Goal: Information Seeking & Learning: Learn about a topic

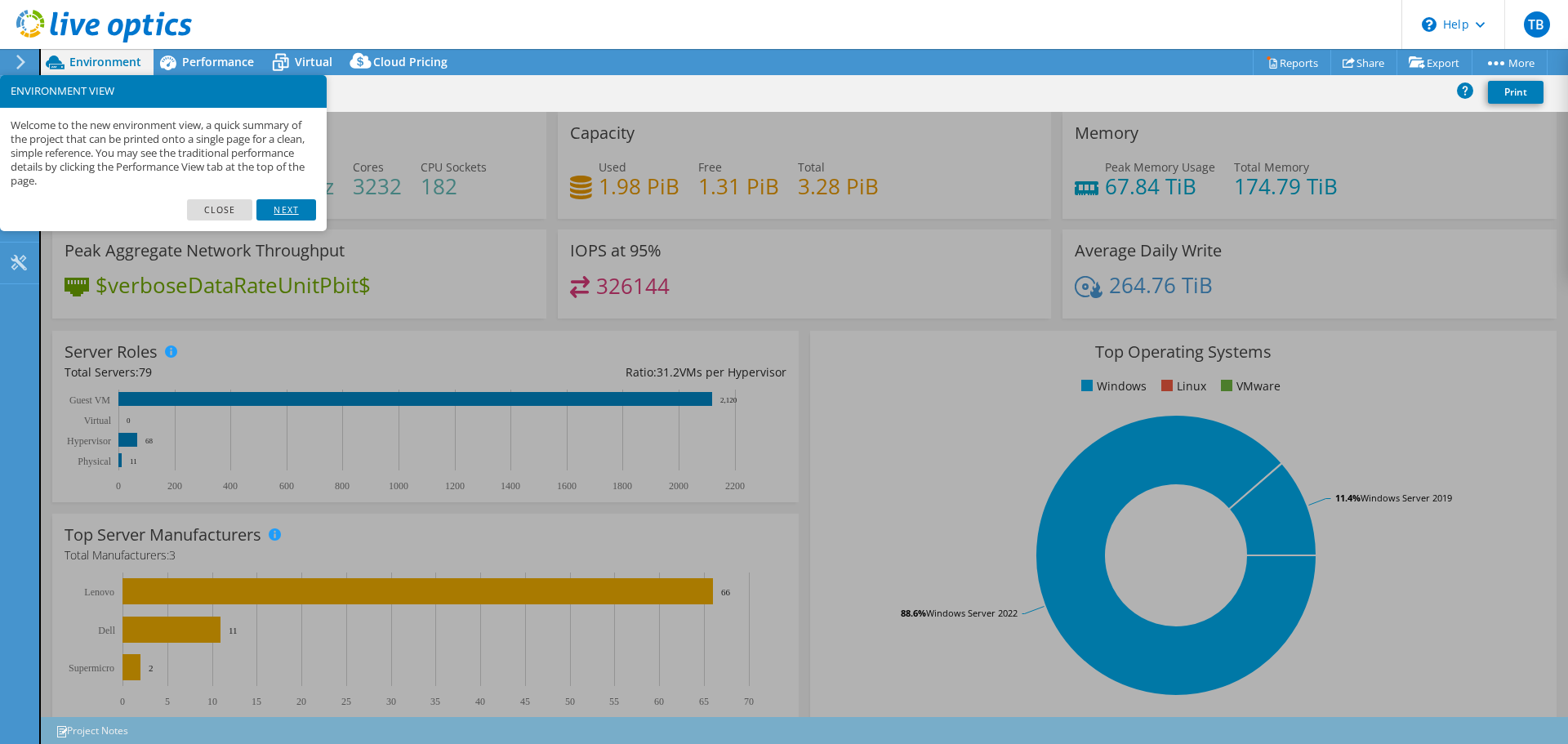
click at [291, 208] on link "Next" at bounding box center [286, 210] width 59 height 22
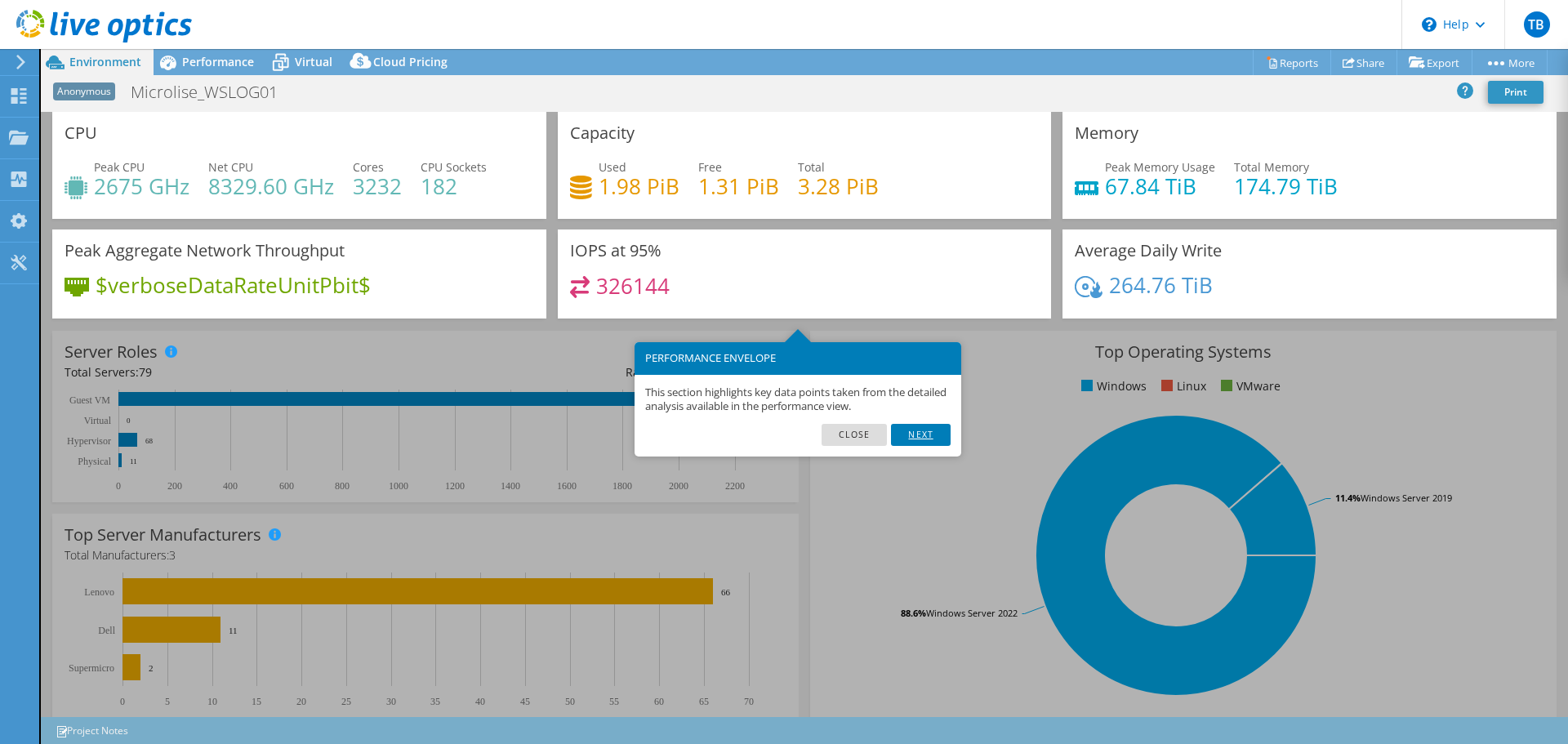
click at [933, 437] on link "Next" at bounding box center [920, 434] width 59 height 22
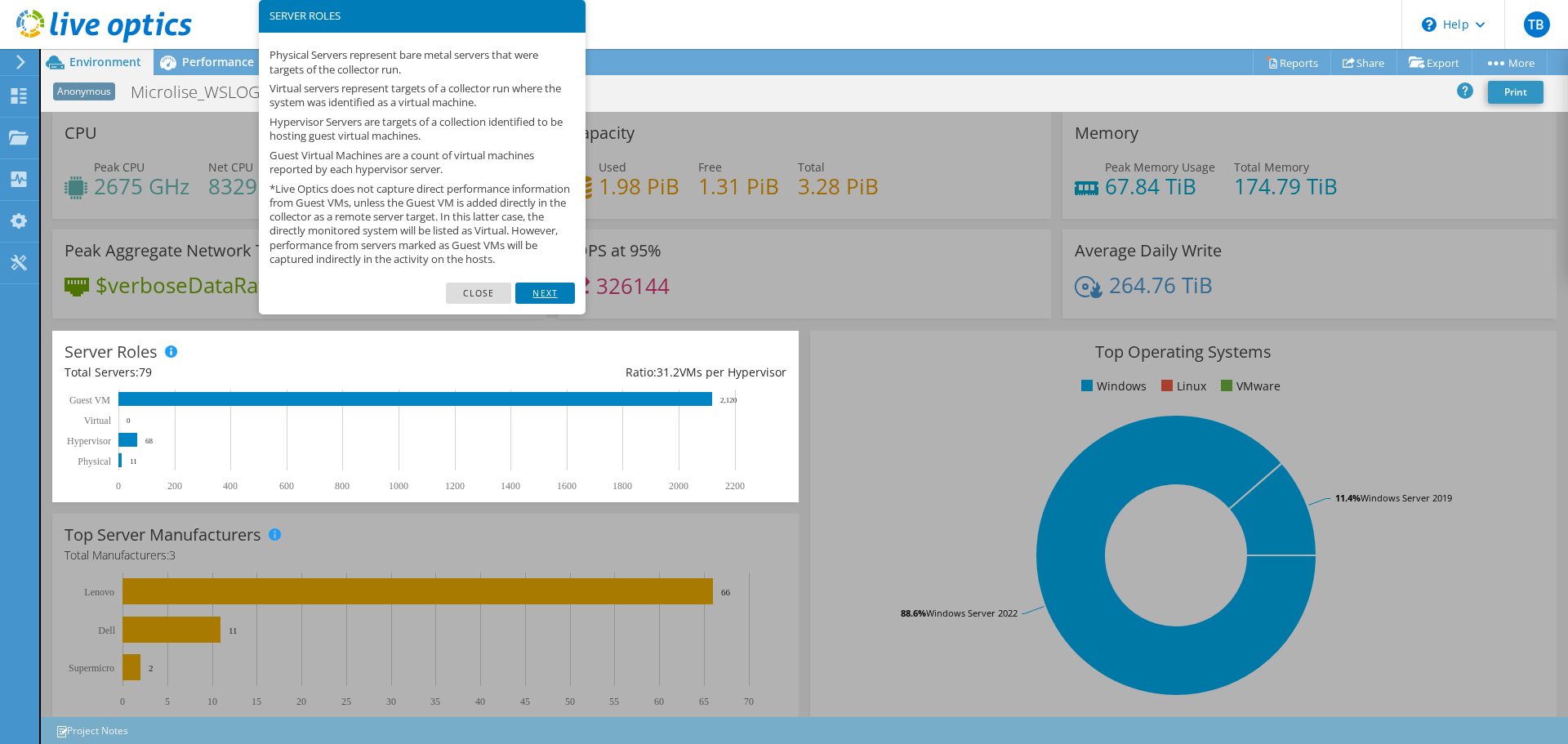
click at [538, 304] on link "Next" at bounding box center [544, 293] width 59 height 22
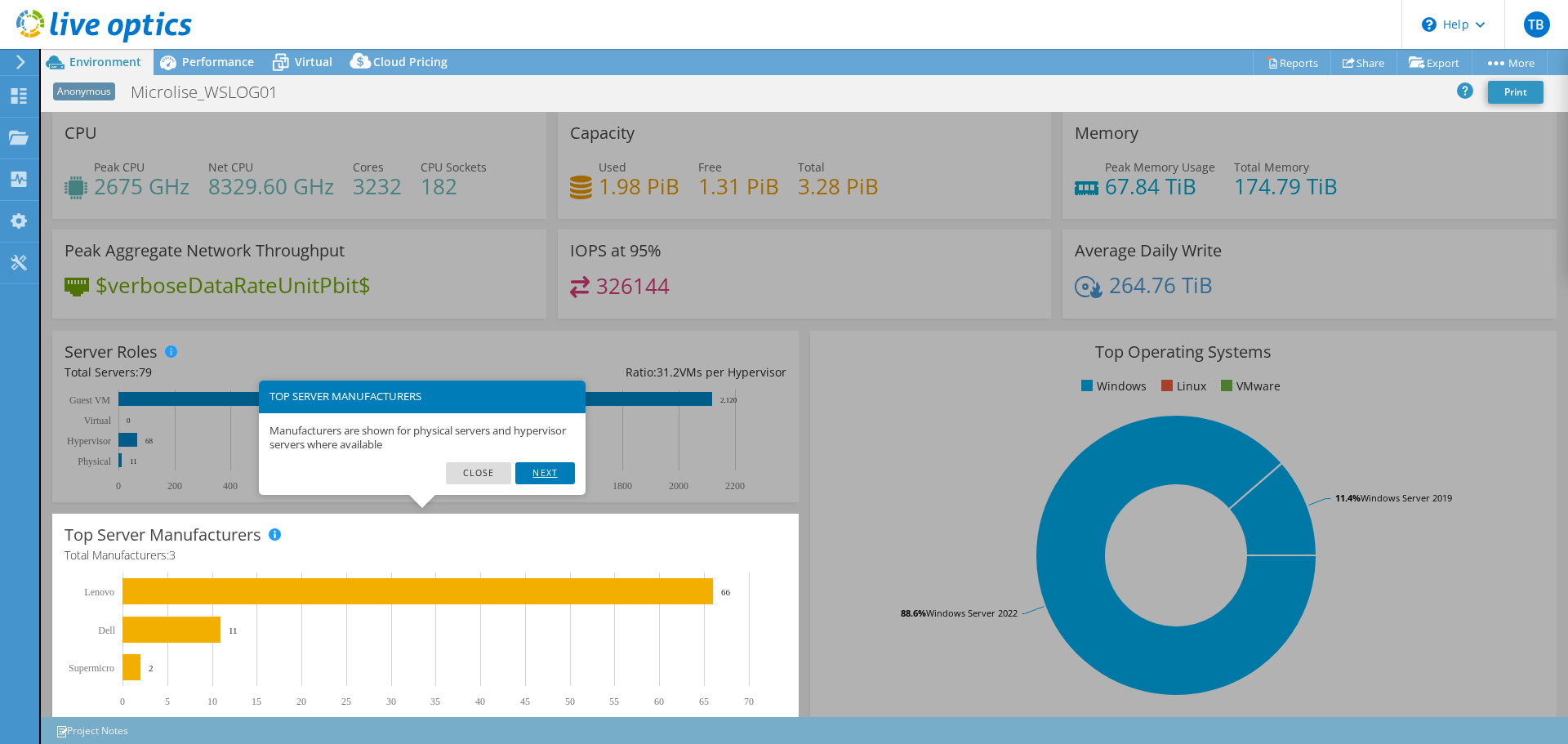
click at [537, 463] on link "Next" at bounding box center [544, 472] width 59 height 22
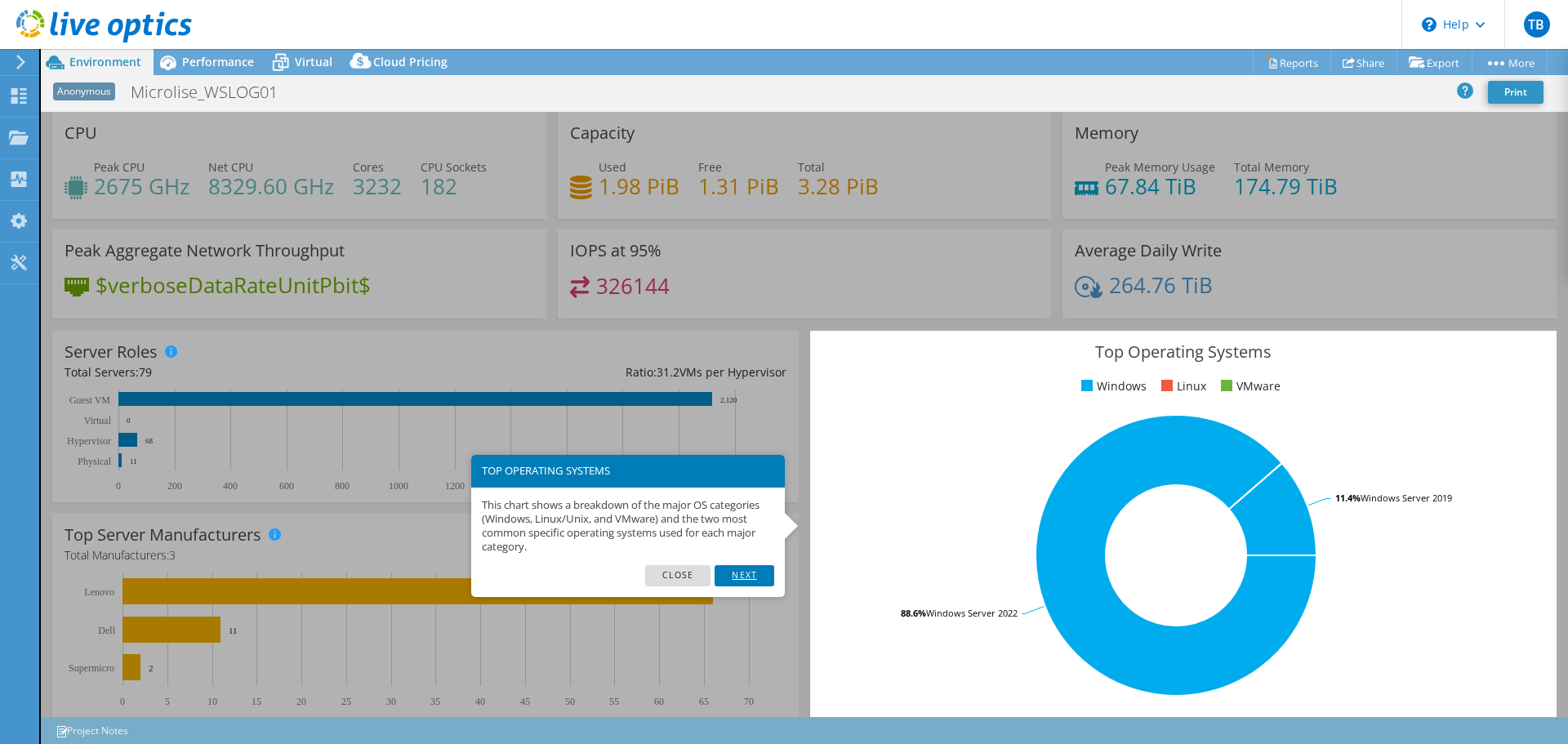
click at [747, 569] on link "Next" at bounding box center [744, 575] width 59 height 22
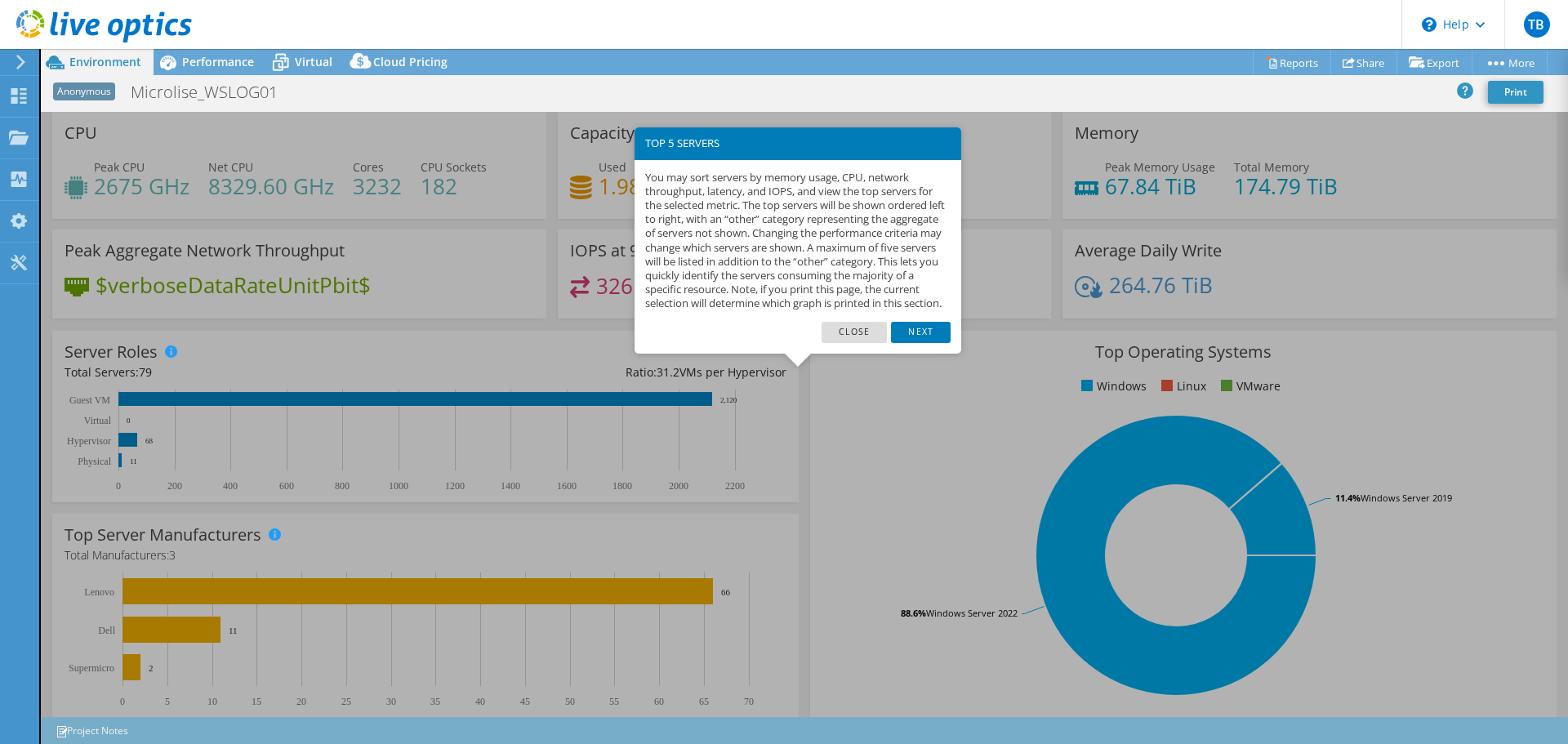
scroll to position [347, 0]
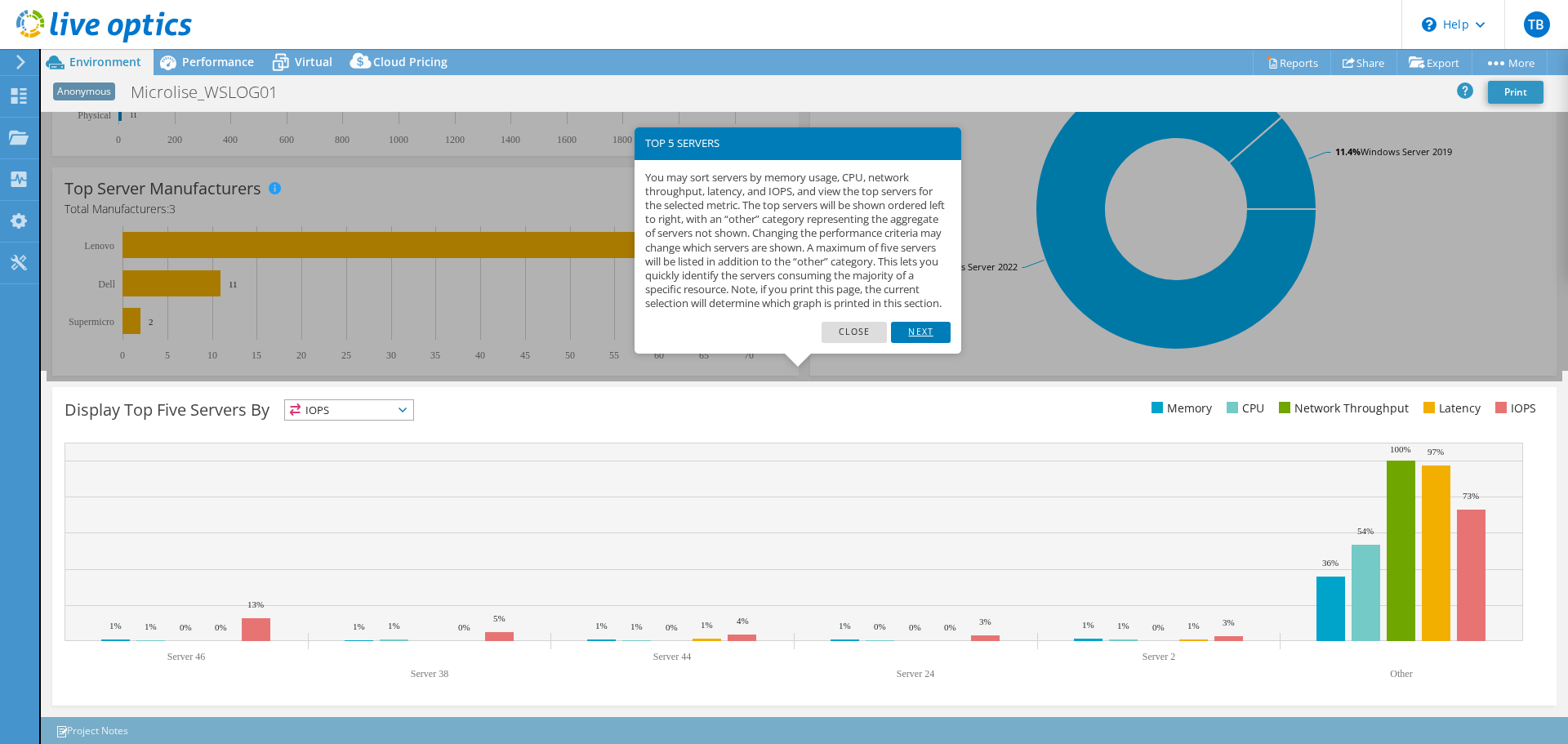
click at [929, 343] on link "Next" at bounding box center [920, 332] width 59 height 22
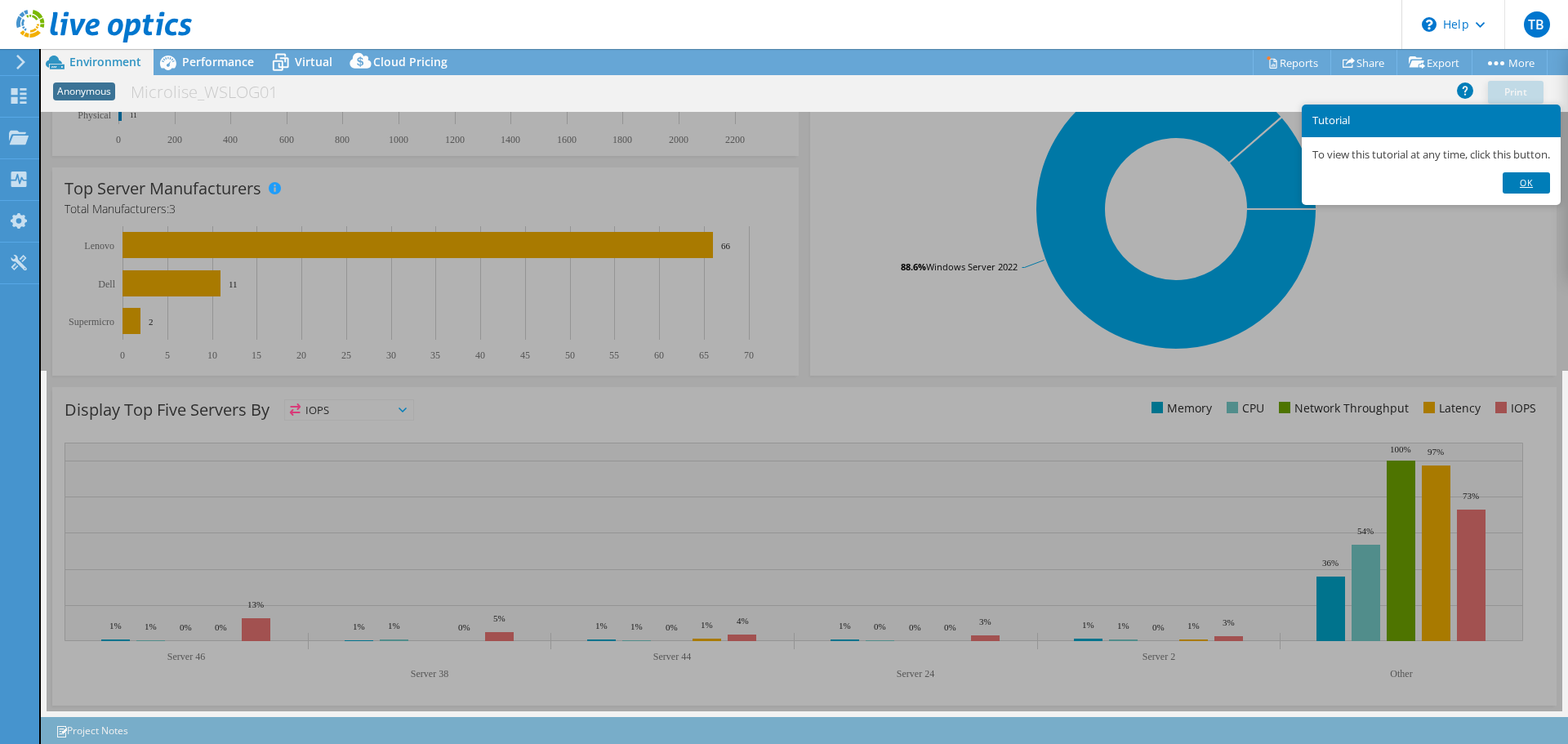
click at [1538, 185] on link "Ok" at bounding box center [1526, 183] width 48 height 22
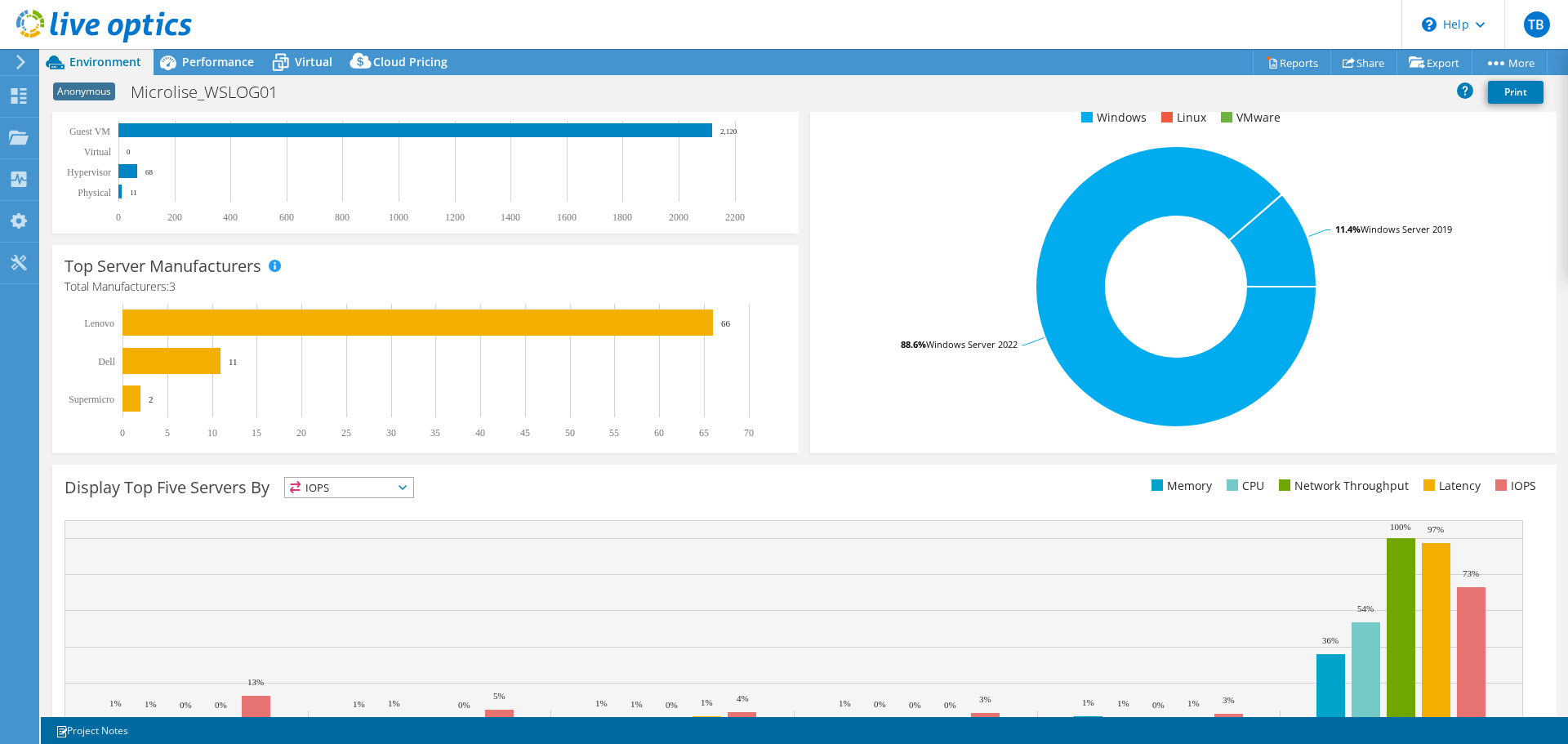
scroll to position [327, 0]
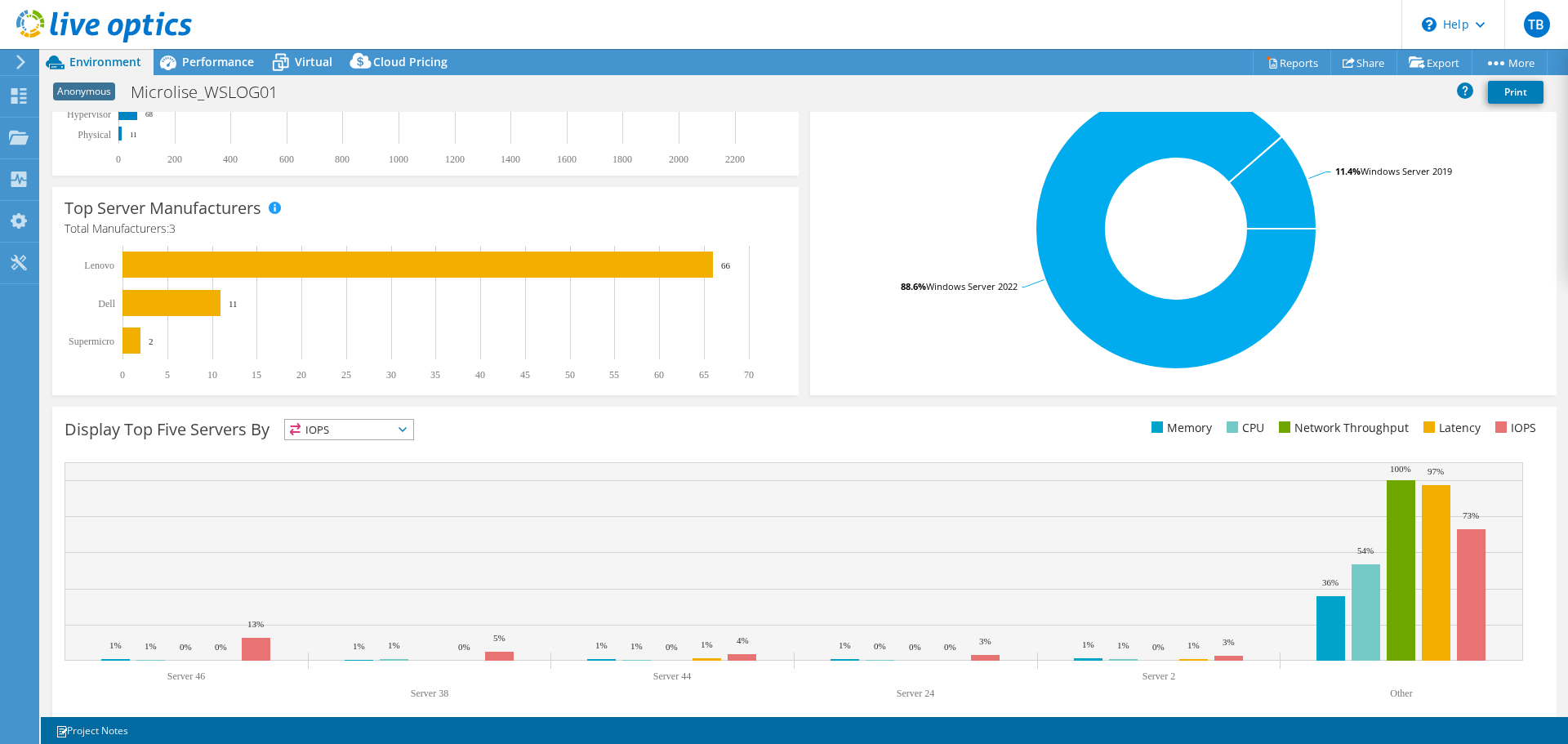
click at [394, 424] on span "IOPS" at bounding box center [348, 429] width 128 height 20
click at [313, 495] on li "CPU" at bounding box center [348, 497] width 128 height 22
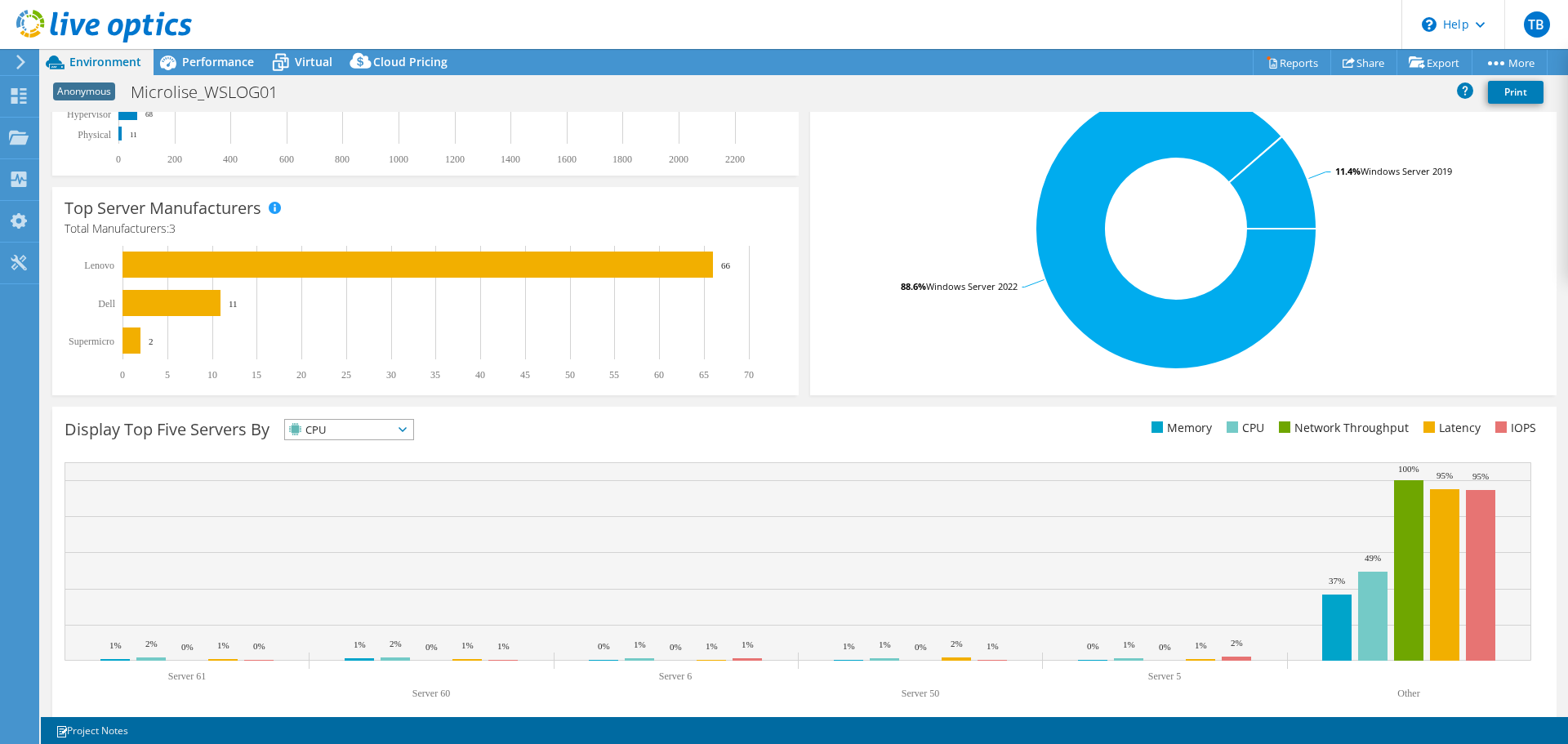
click at [386, 430] on span "CPU" at bounding box center [338, 429] width 108 height 20
click at [366, 513] on li "Network Throughput" at bounding box center [348, 519] width 128 height 22
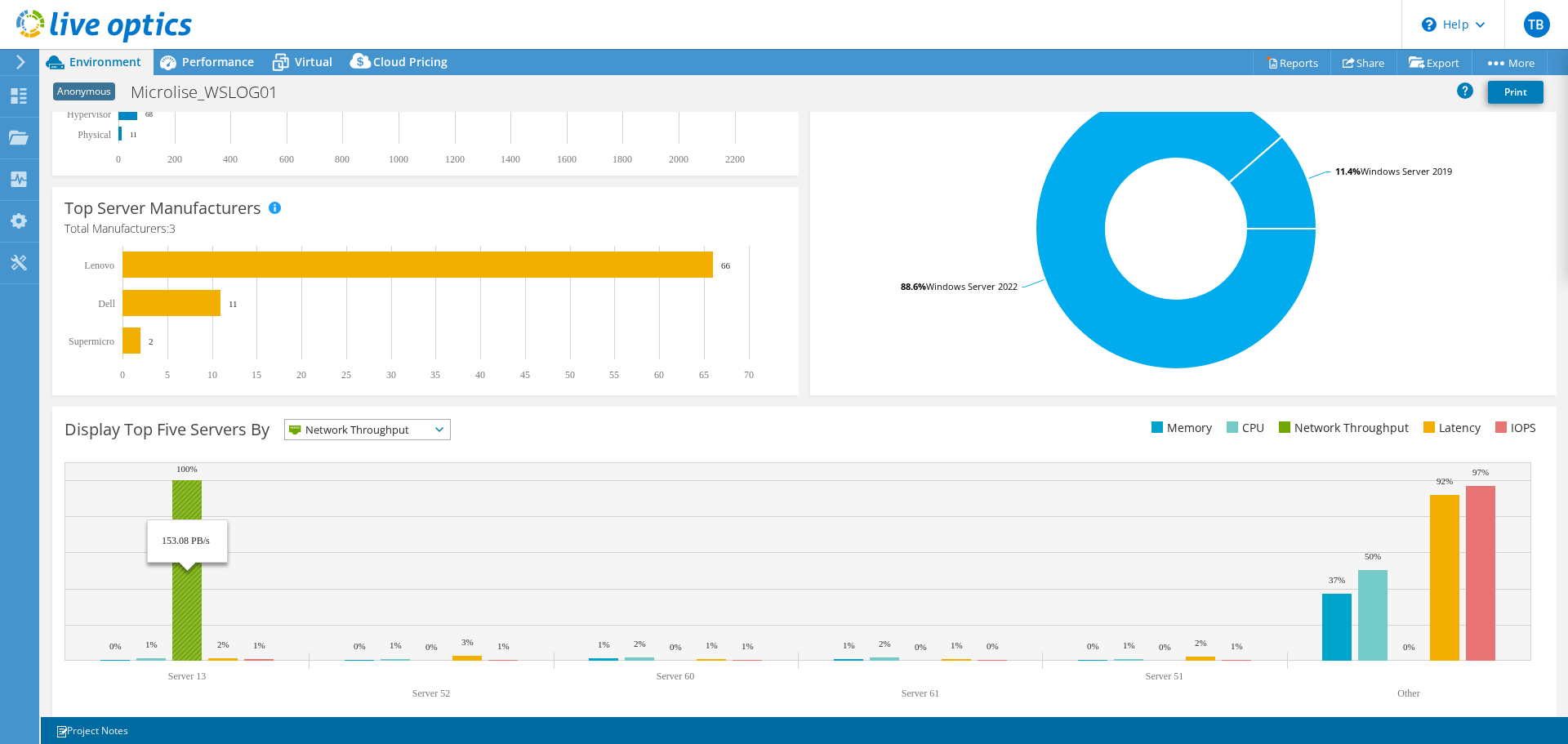
click at [191, 500] on rect at bounding box center [186, 571] width 29 height 181
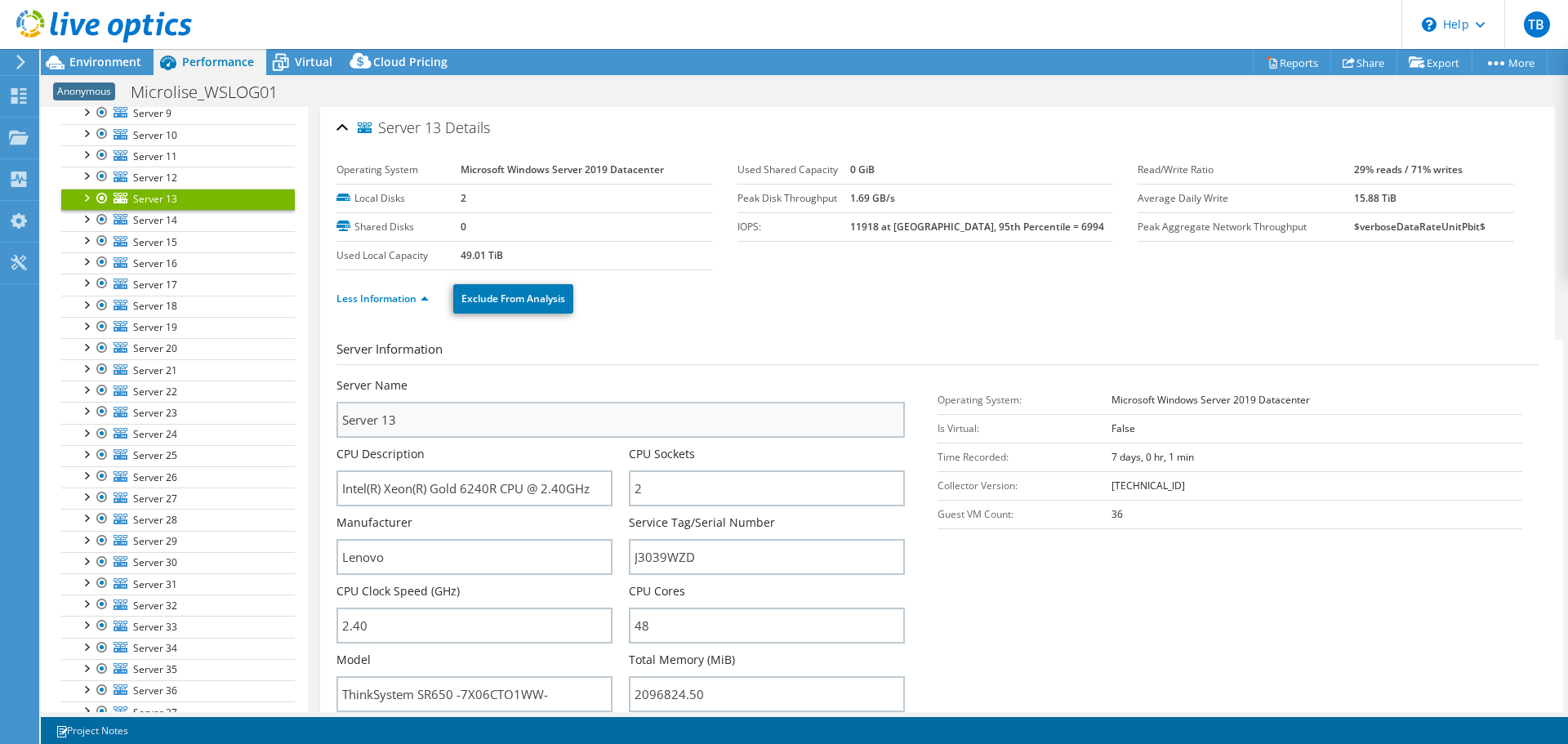
scroll to position [568, 0]
click at [86, 195] on div at bounding box center [85, 196] width 16 height 16
click at [160, 260] on link "Network Interfaces" at bounding box center [177, 262] width 233 height 22
click at [95, 261] on div at bounding box center [94, 260] width 16 height 16
click at [155, 284] on link "NIC 41" at bounding box center [177, 284] width 233 height 22
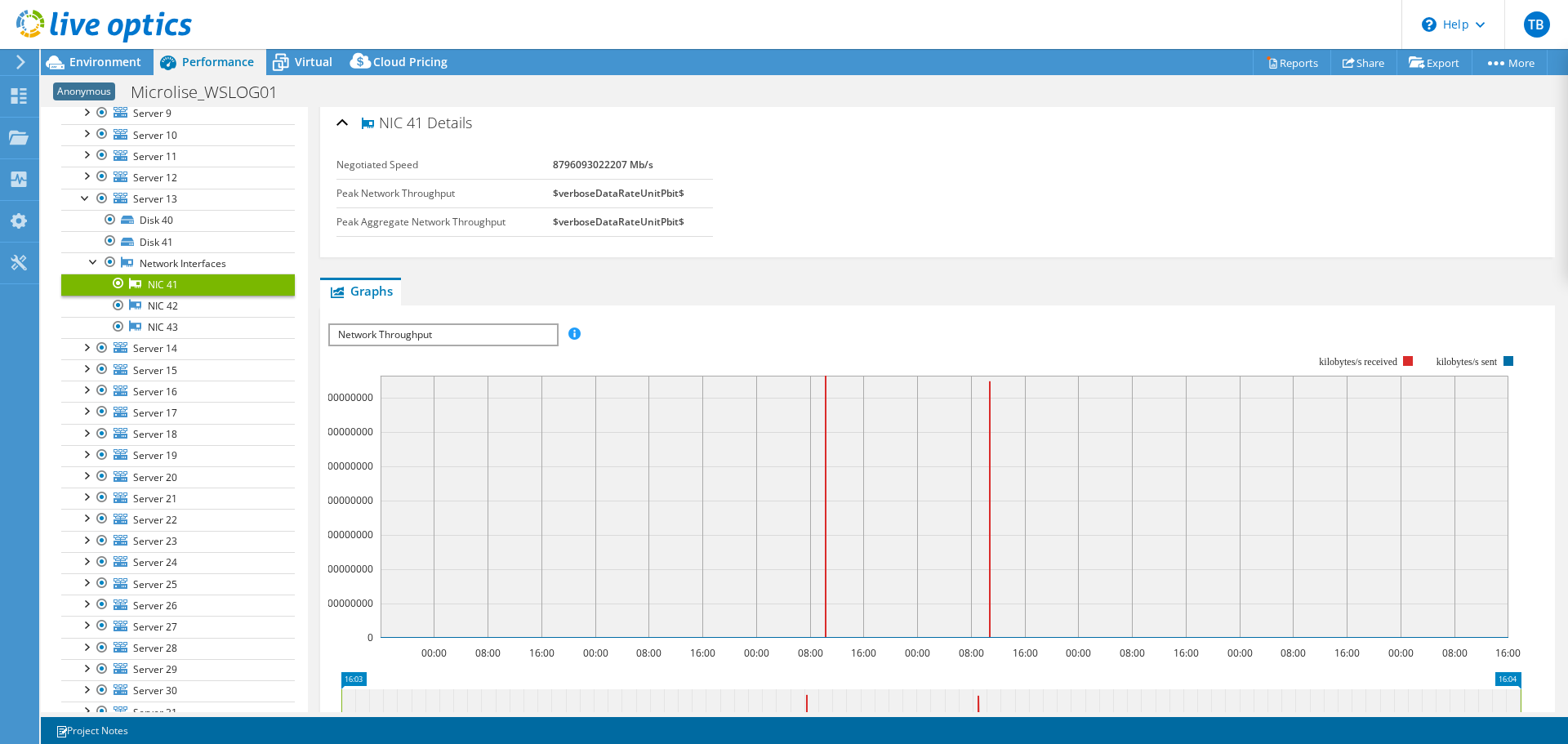
scroll to position [0, 0]
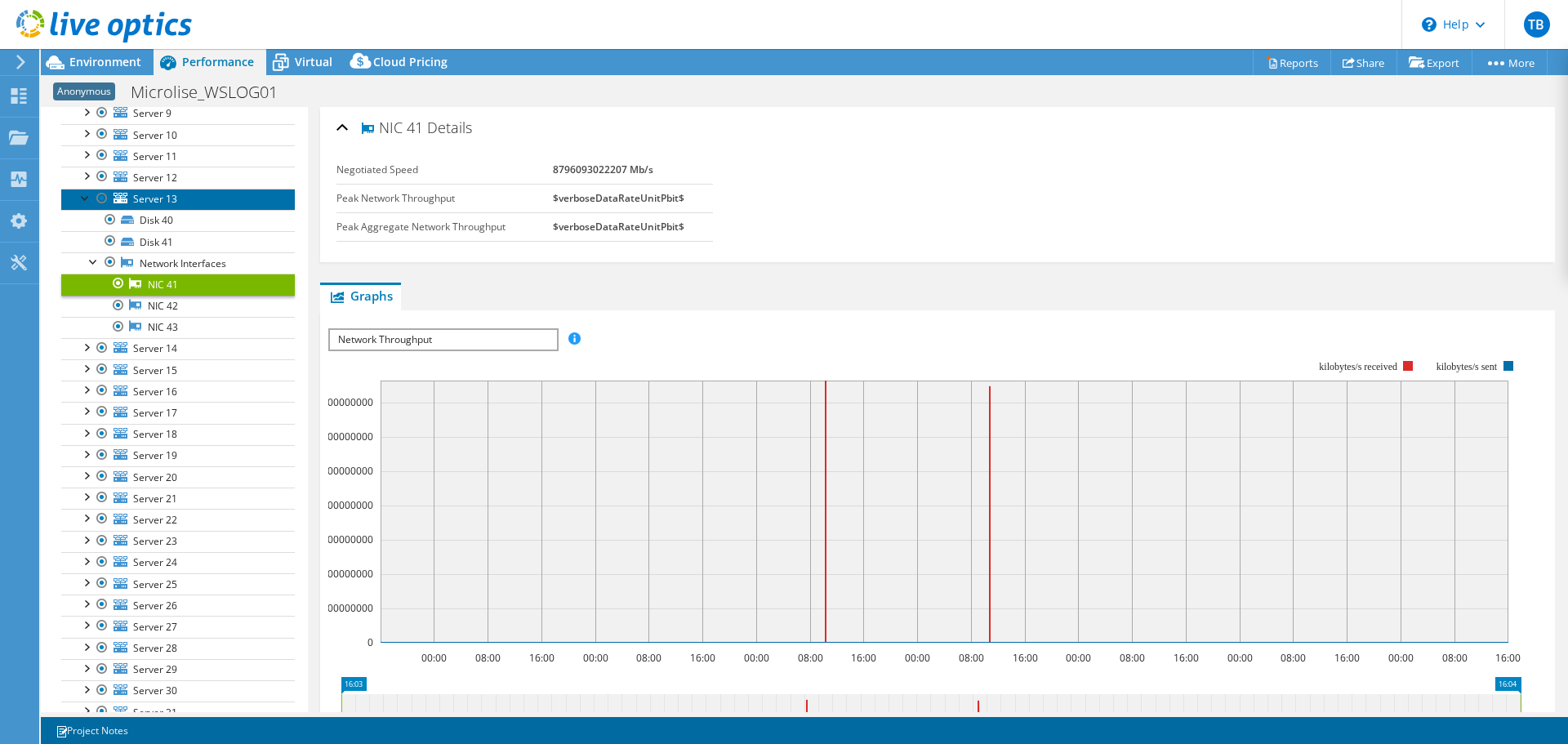
click at [161, 200] on span "Server 13" at bounding box center [155, 199] width 44 height 14
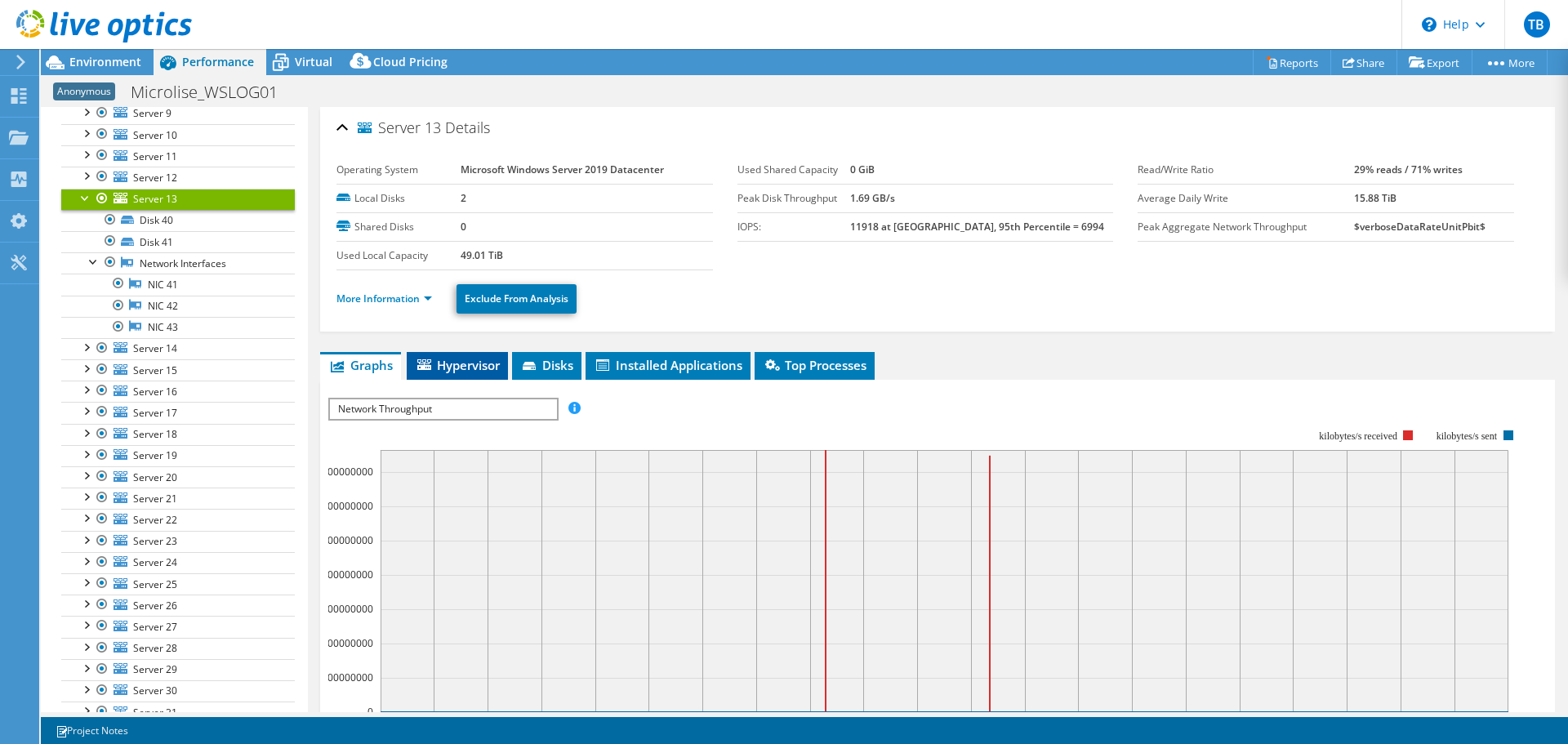
click at [467, 365] on span "Hypervisor" at bounding box center [457, 365] width 85 height 16
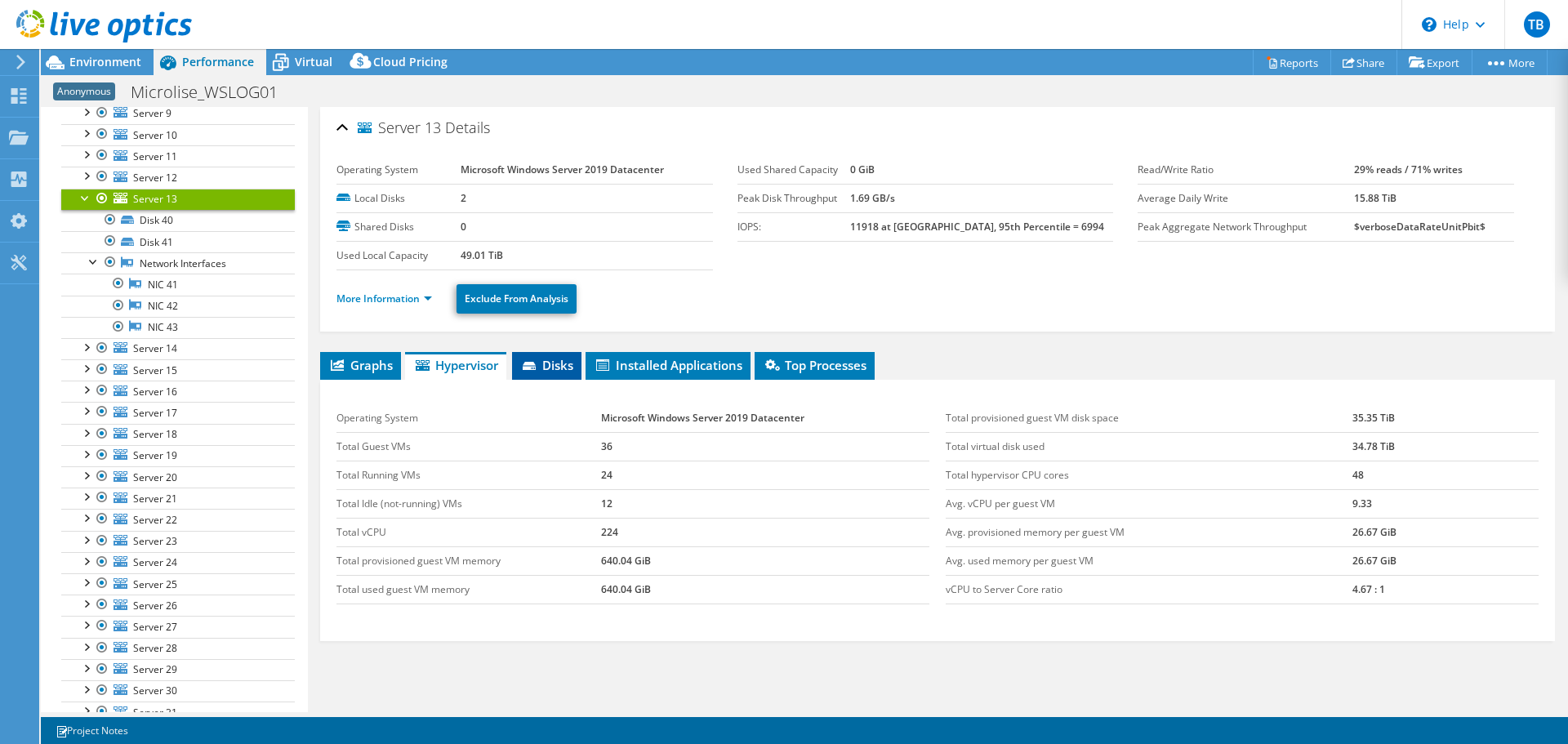
click at [551, 364] on span "Disks" at bounding box center [546, 365] width 53 height 16
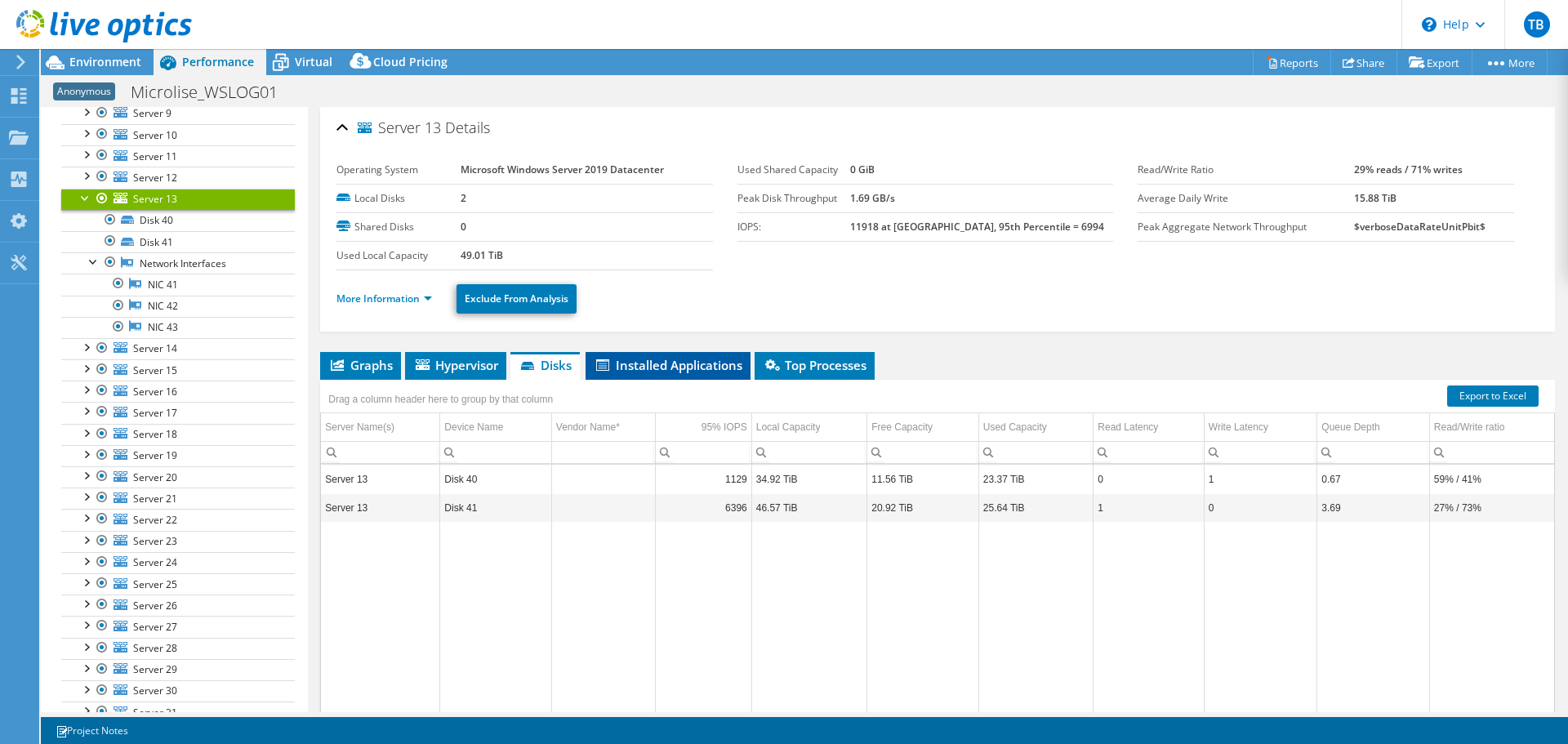
click at [679, 370] on span "Installed Applications" at bounding box center [668, 365] width 149 height 16
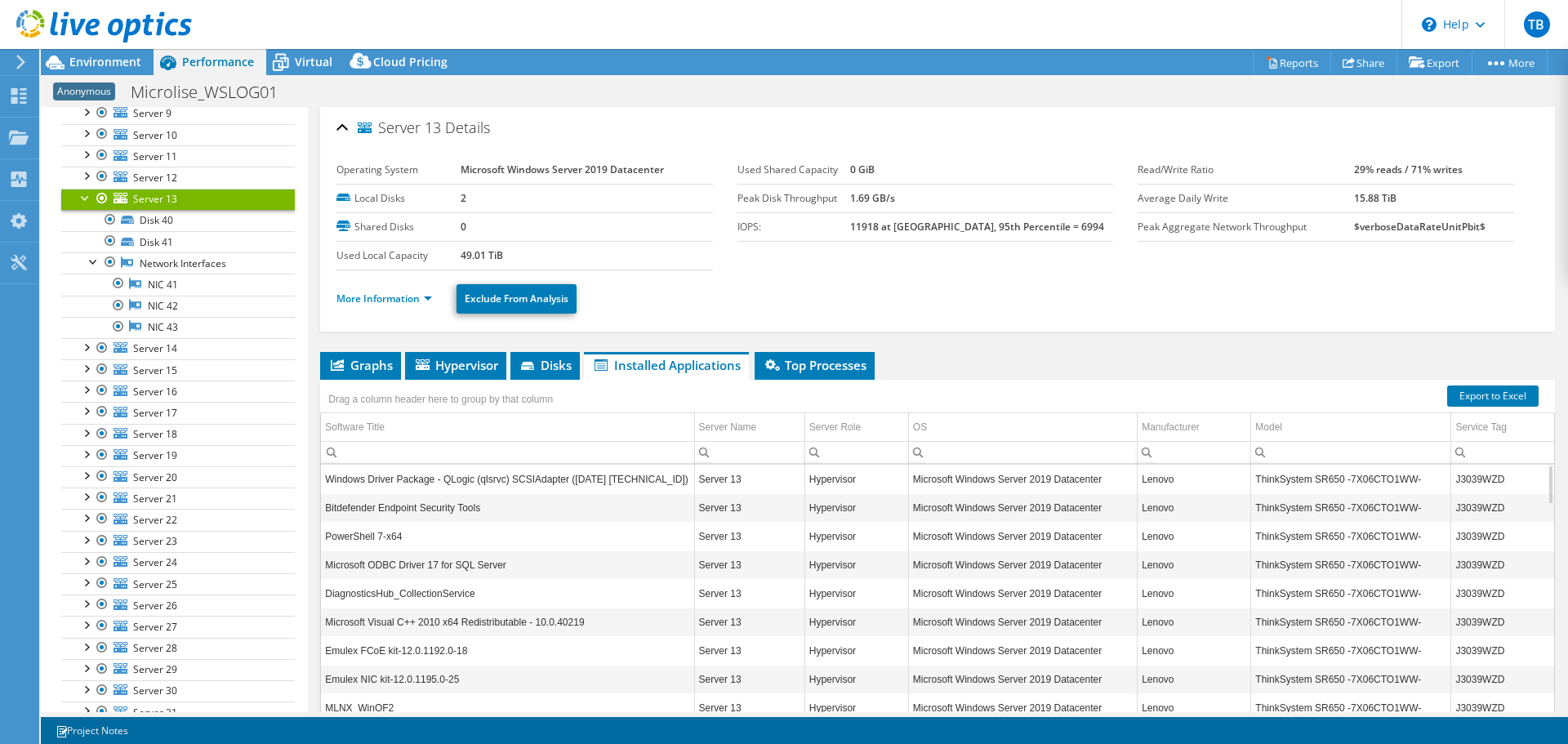
click at [85, 197] on div at bounding box center [85, 196] width 16 height 16
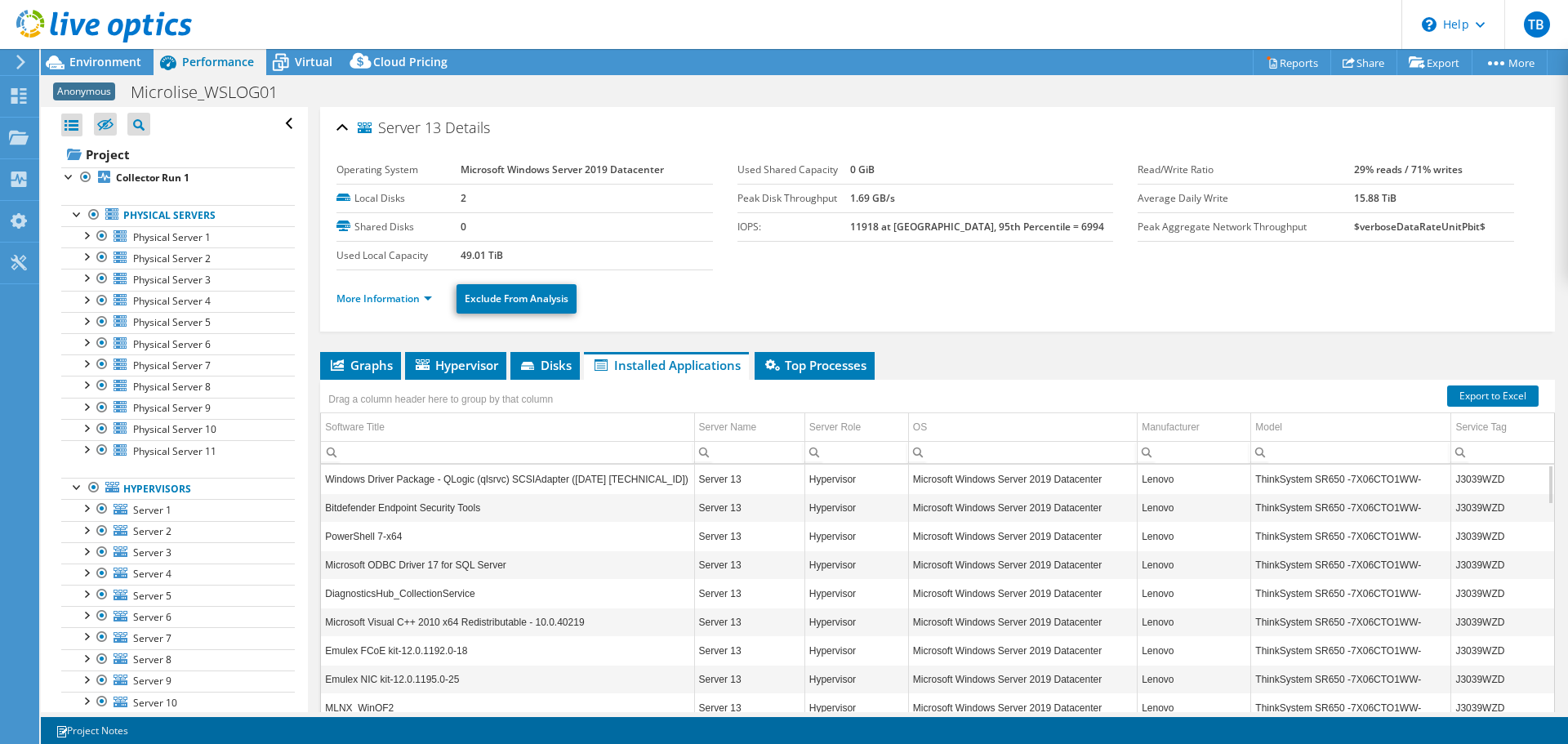
click at [195, 60] on span "Performance" at bounding box center [217, 62] width 72 height 16
click at [85, 234] on div at bounding box center [85, 233] width 16 height 16
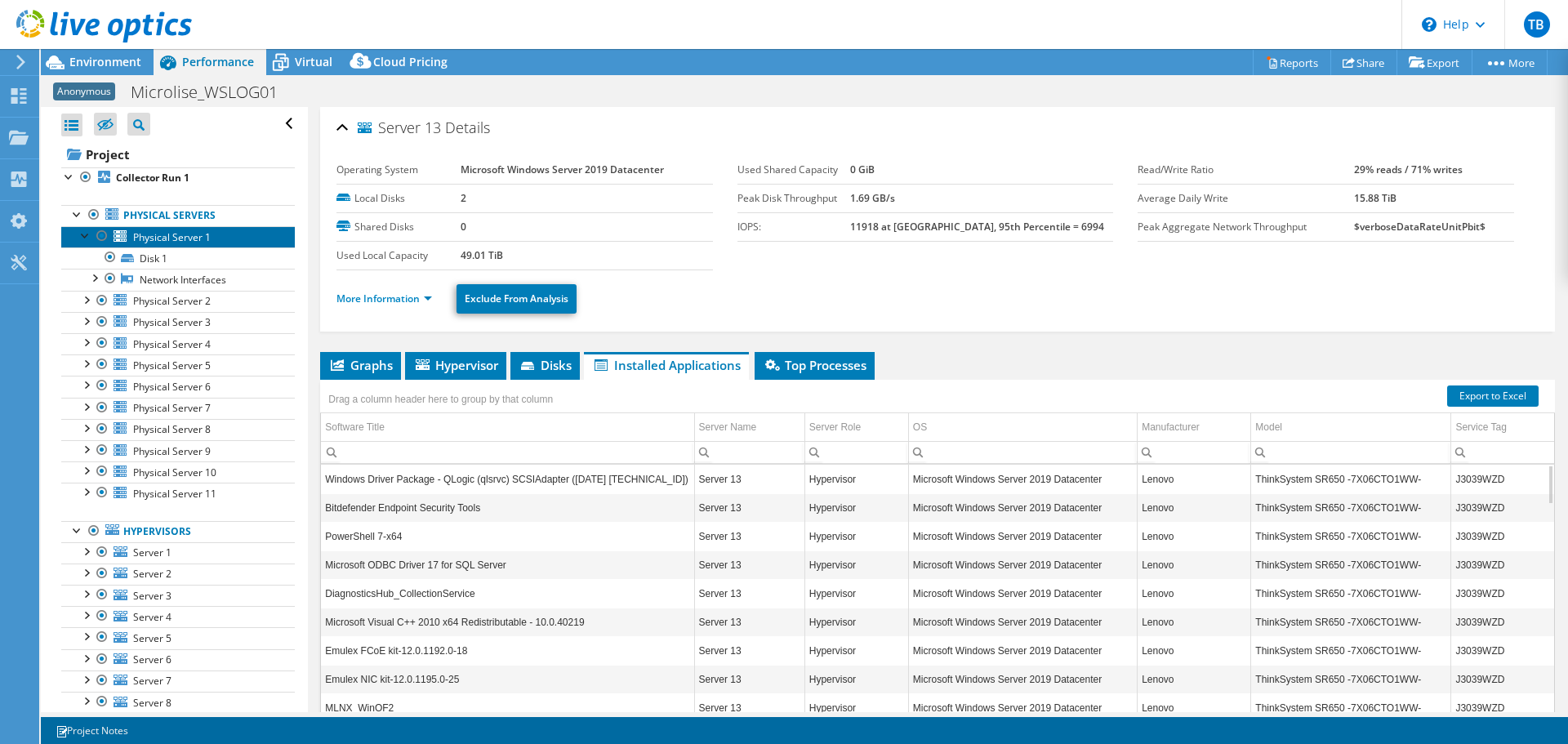
click at [176, 243] on span "Physical Server 1" at bounding box center [171, 237] width 78 height 14
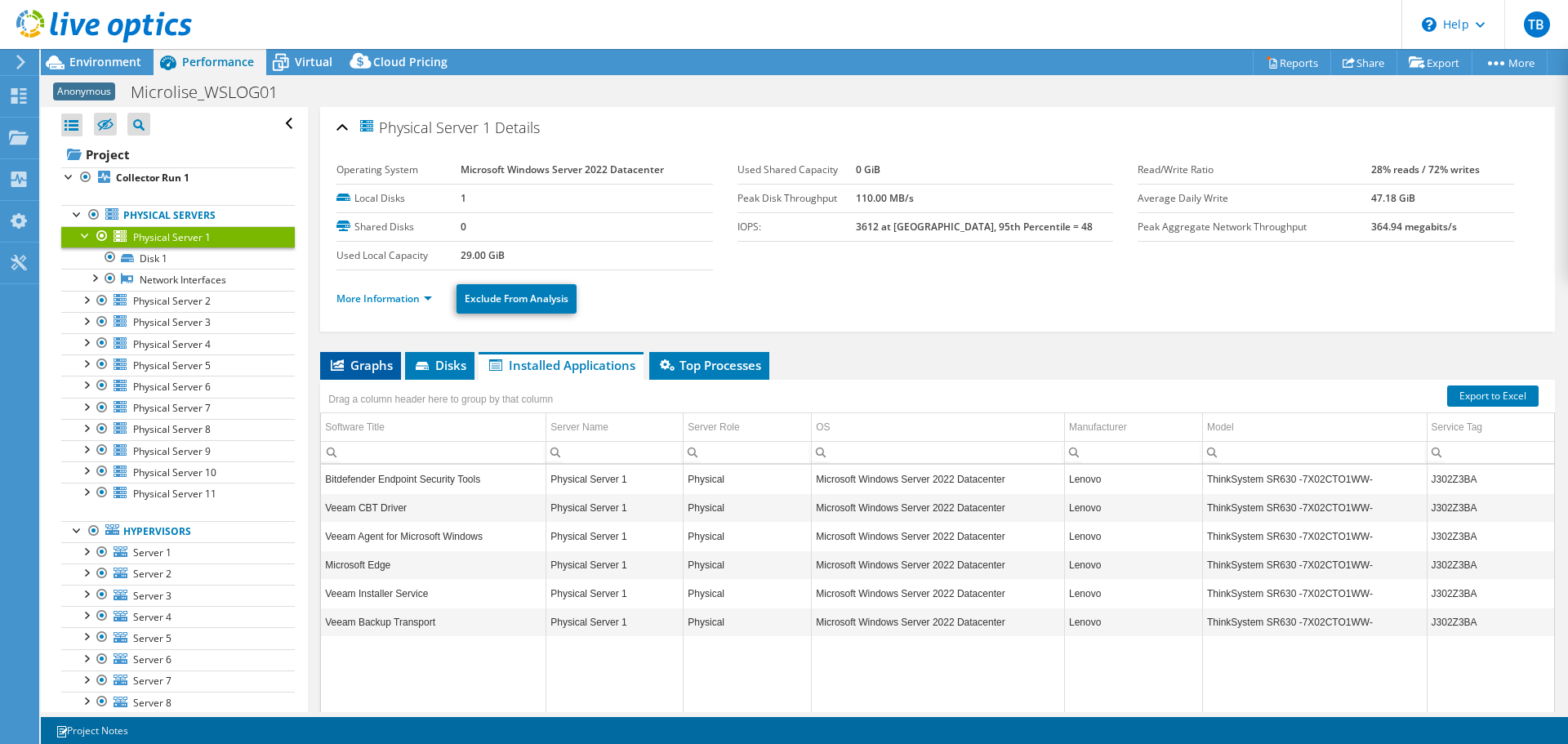
click at [373, 359] on span "Graphs" at bounding box center [360, 365] width 65 height 16
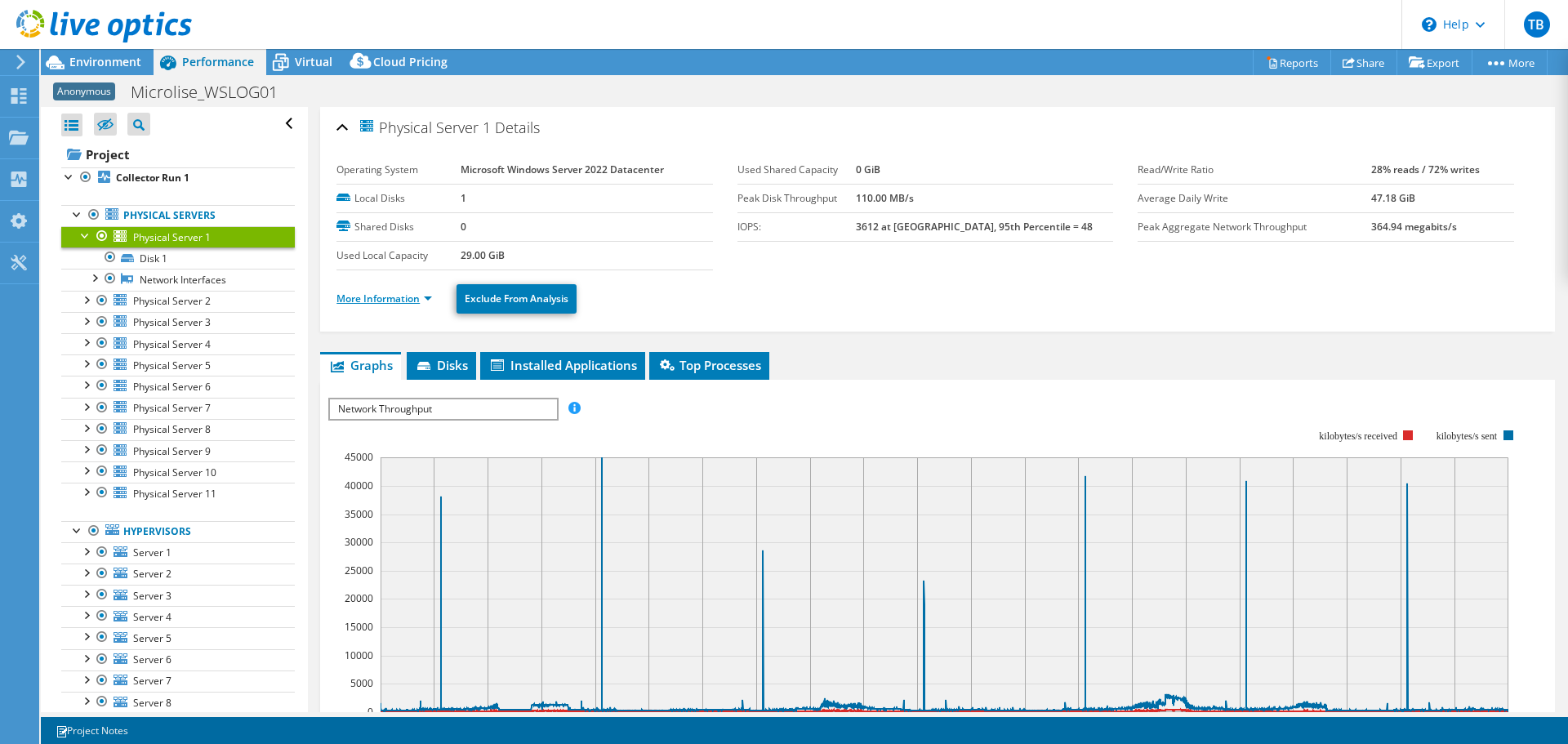
click at [422, 296] on link "More Information" at bounding box center [384, 298] width 96 height 14
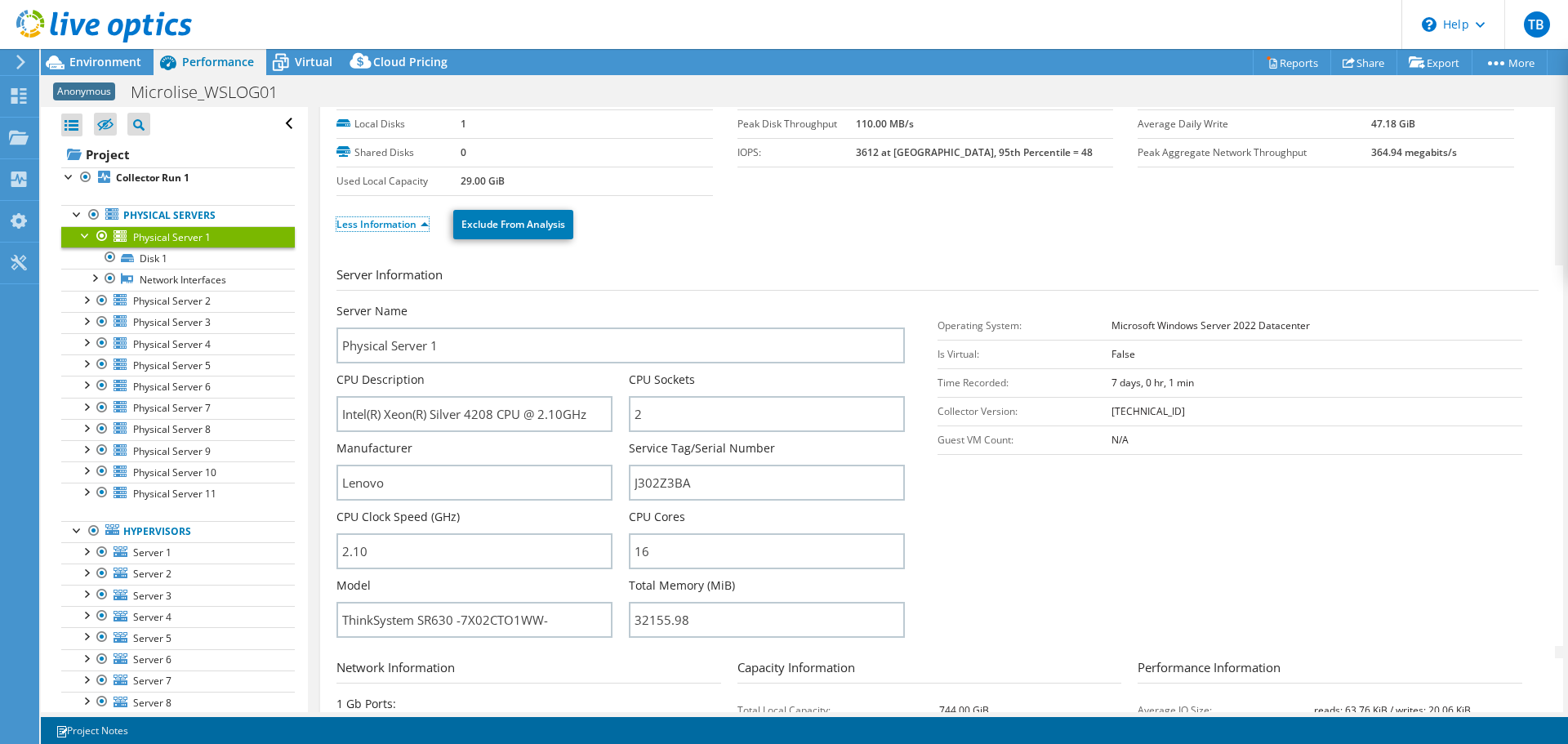
scroll to position [82, 0]
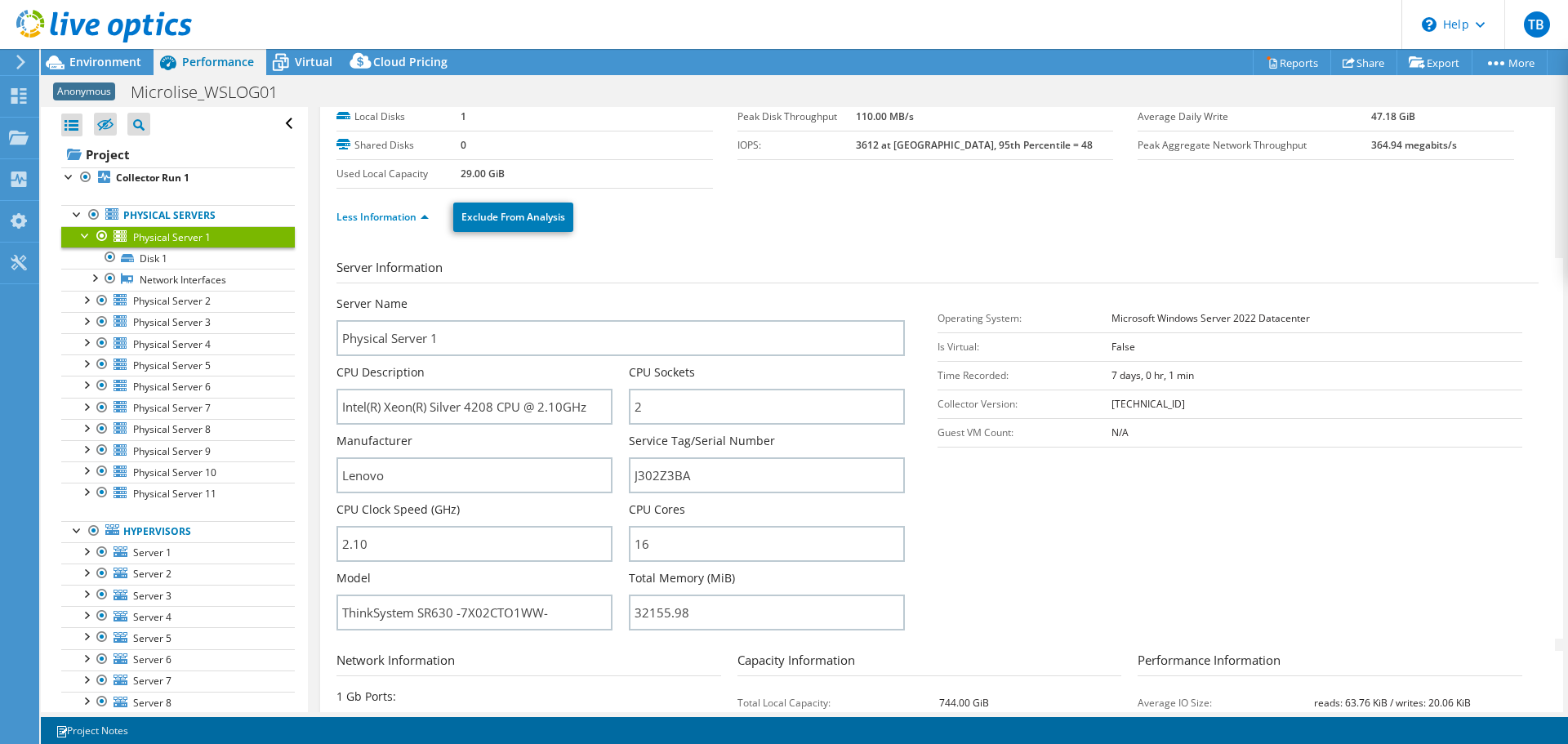
click at [81, 235] on div at bounding box center [85, 233] width 16 height 16
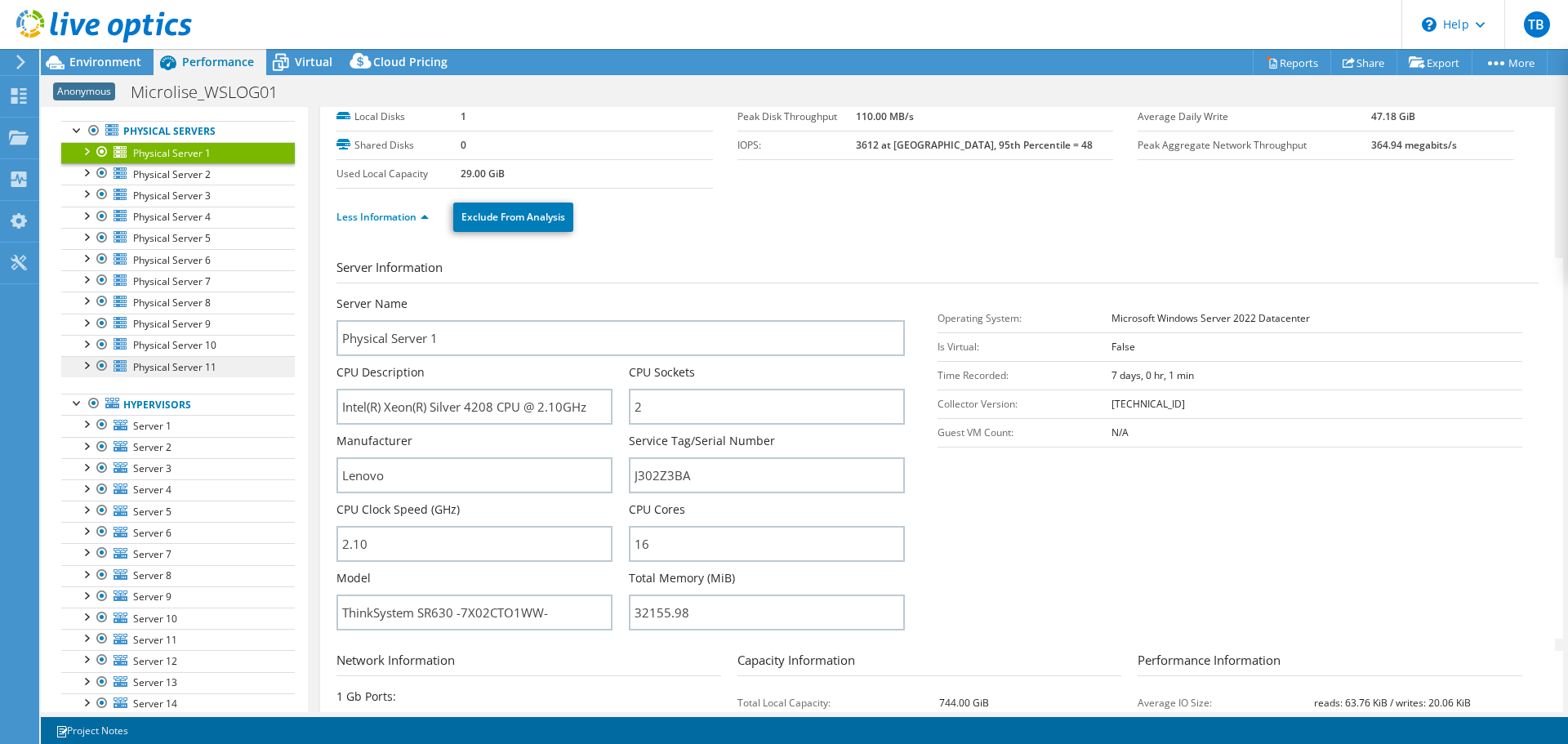
scroll to position [163, 0]
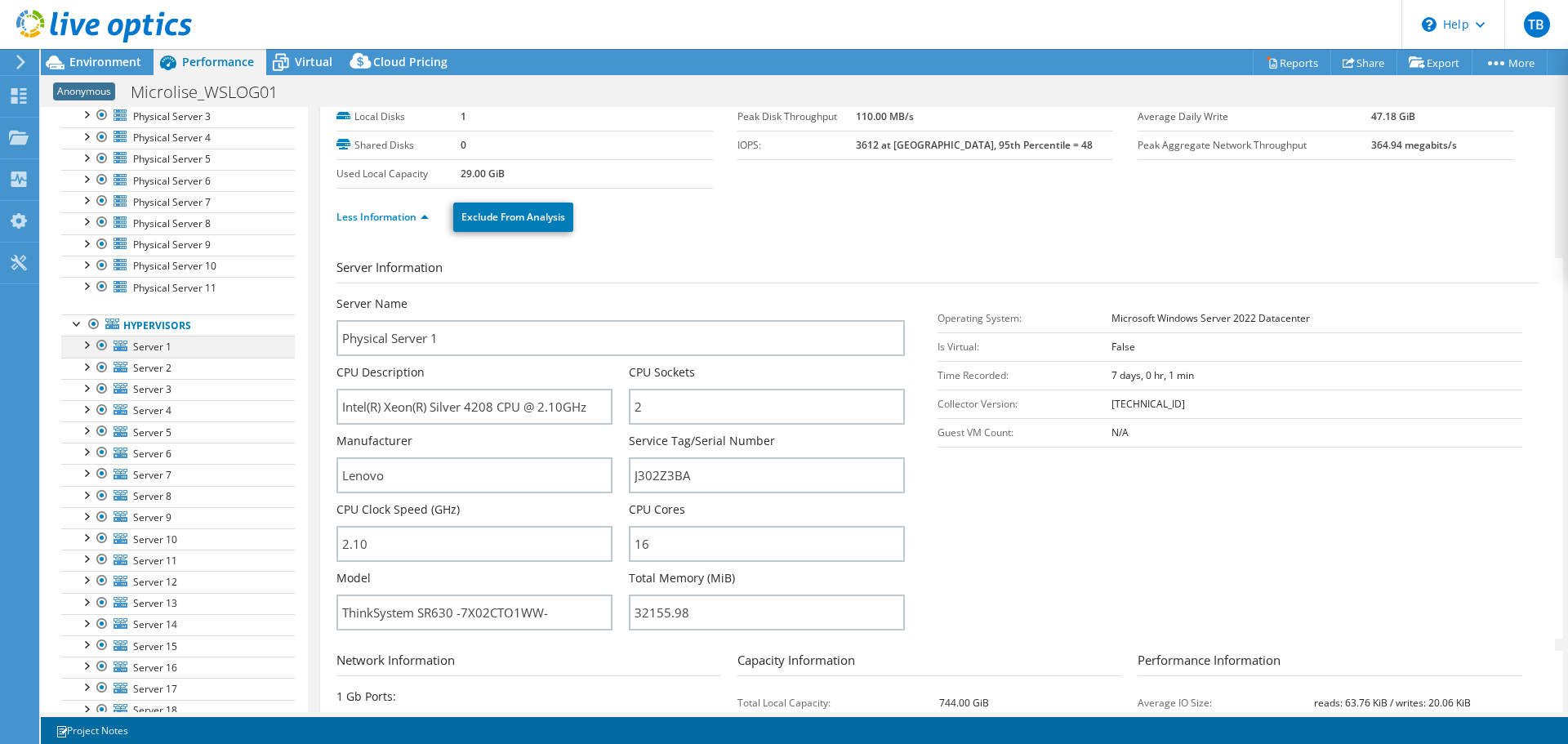
click at [84, 347] on div at bounding box center [85, 343] width 16 height 16
click at [141, 341] on span "Server 1" at bounding box center [152, 347] width 38 height 14
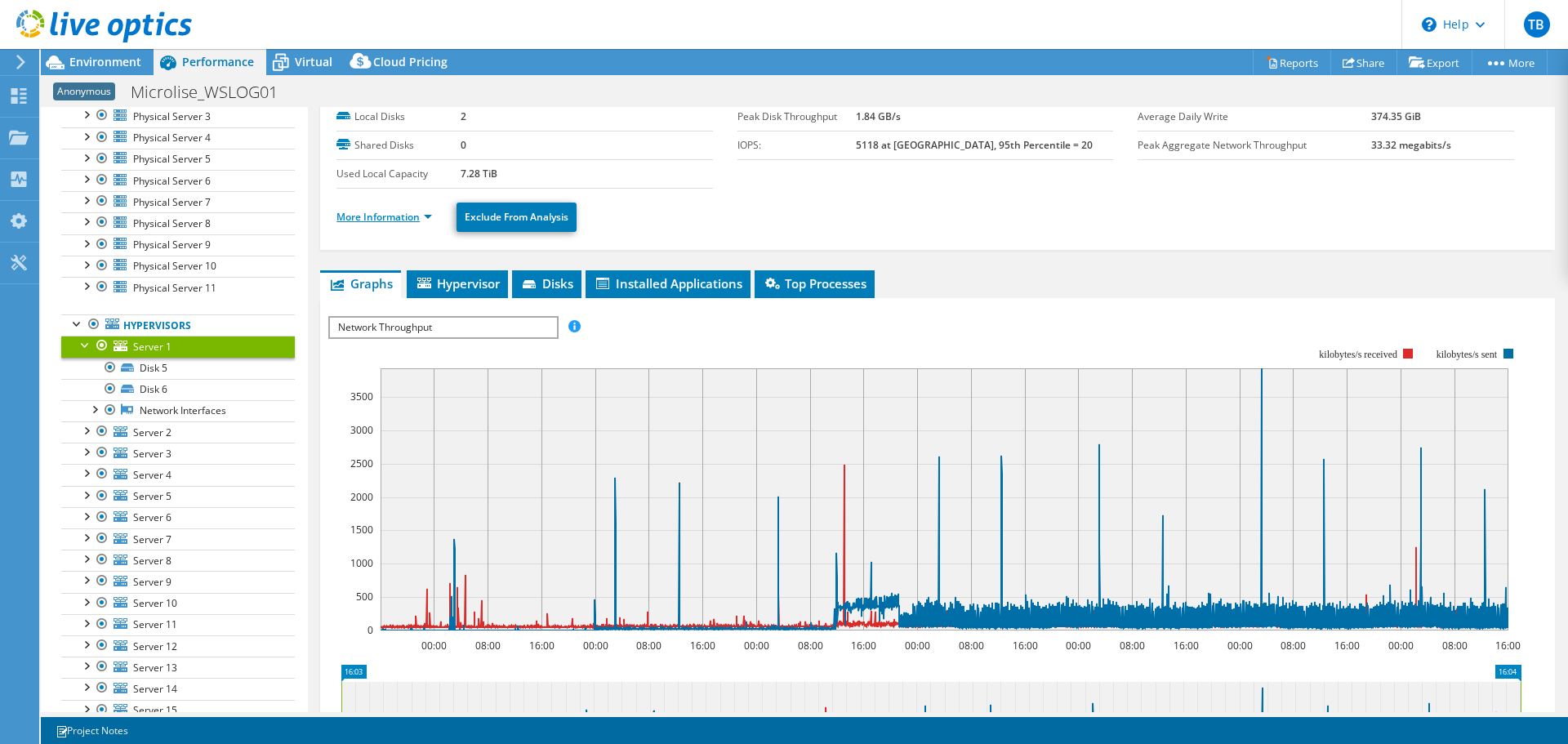
click at [421, 216] on link "More Information" at bounding box center [384, 216] width 96 height 14
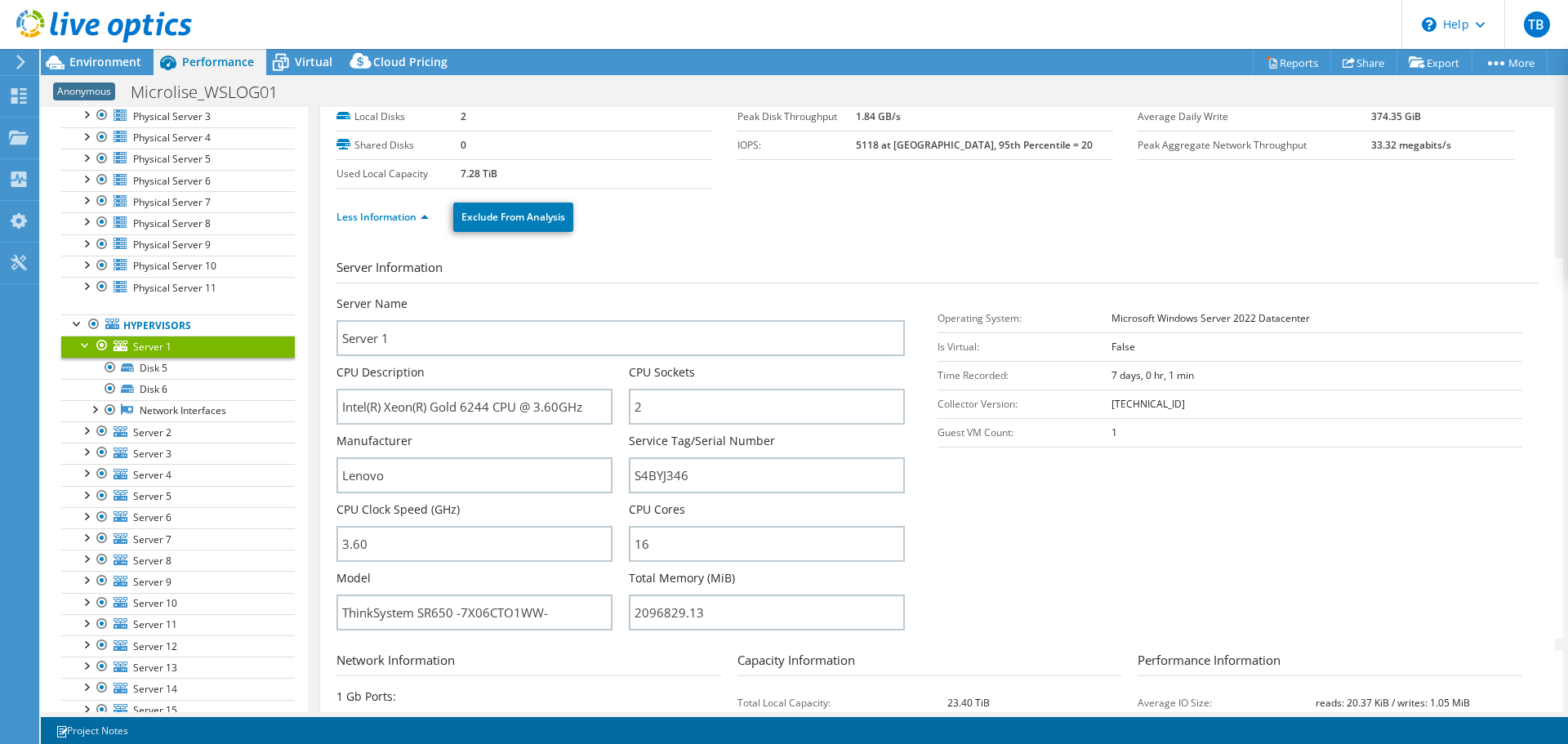
click at [83, 343] on div at bounding box center [85, 343] width 16 height 16
click at [89, 451] on div at bounding box center [85, 450] width 16 height 16
click at [169, 453] on span "Server 6" at bounding box center [152, 454] width 38 height 14
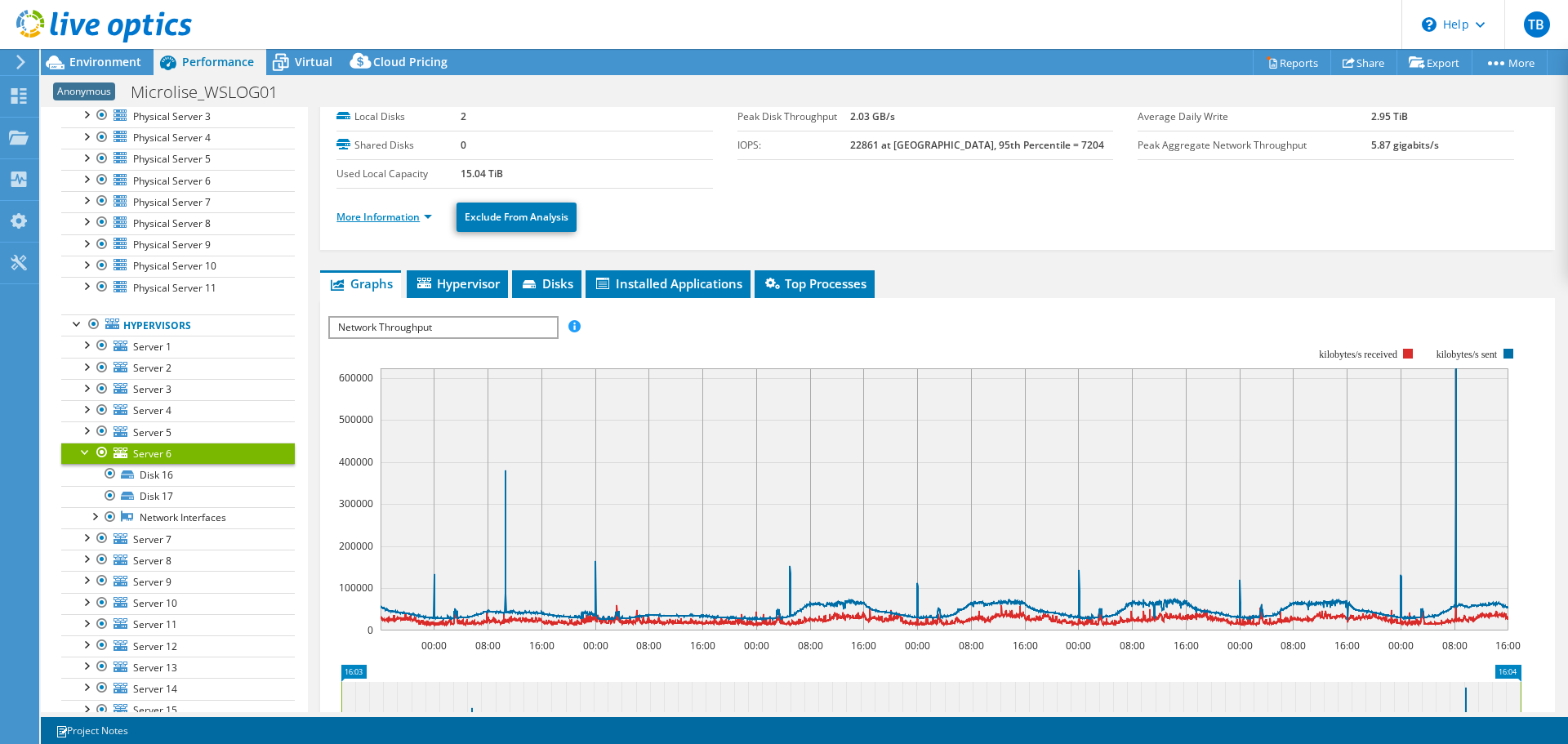
click at [403, 215] on link "More Information" at bounding box center [384, 216] width 96 height 14
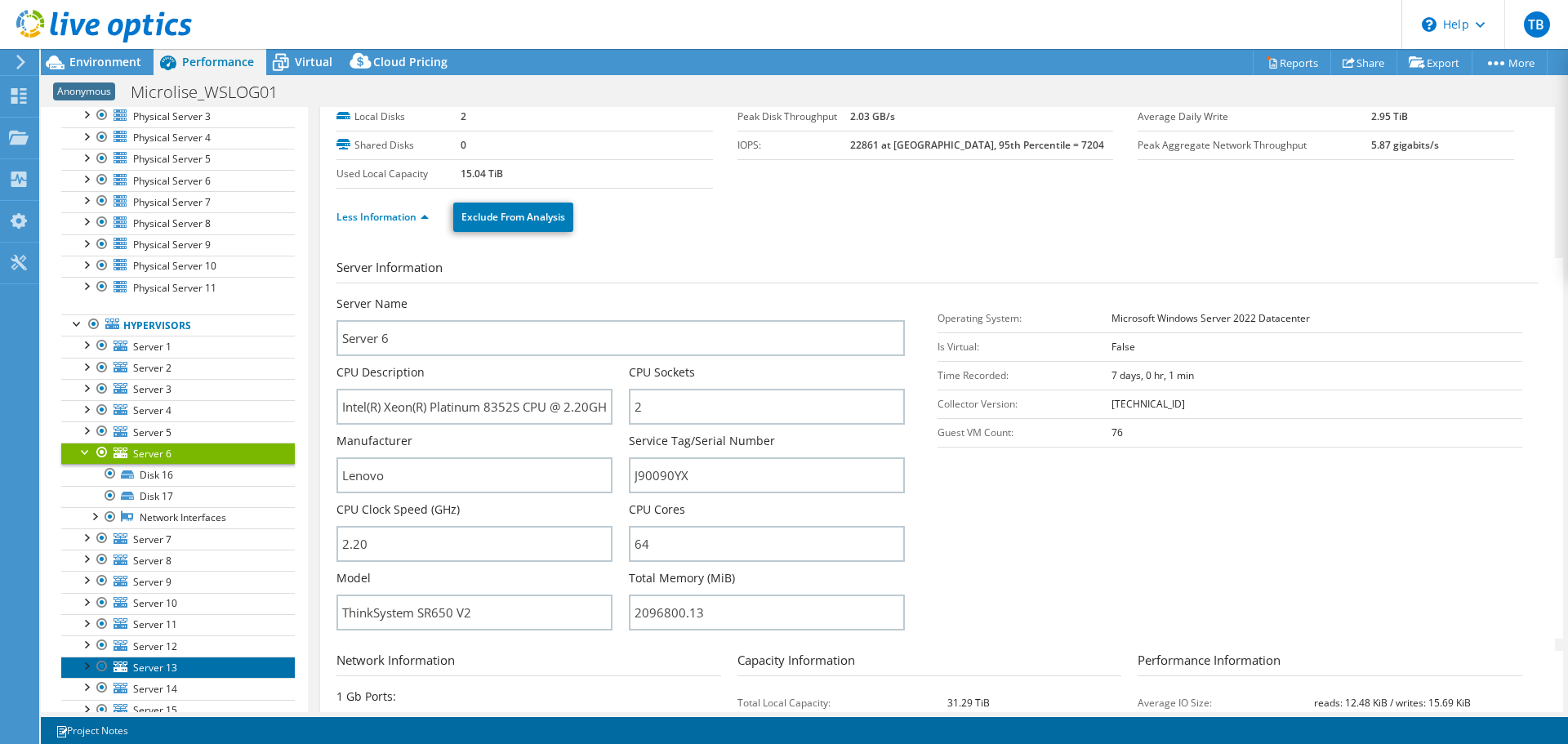
click at [137, 665] on span "Server 13" at bounding box center [155, 667] width 44 height 14
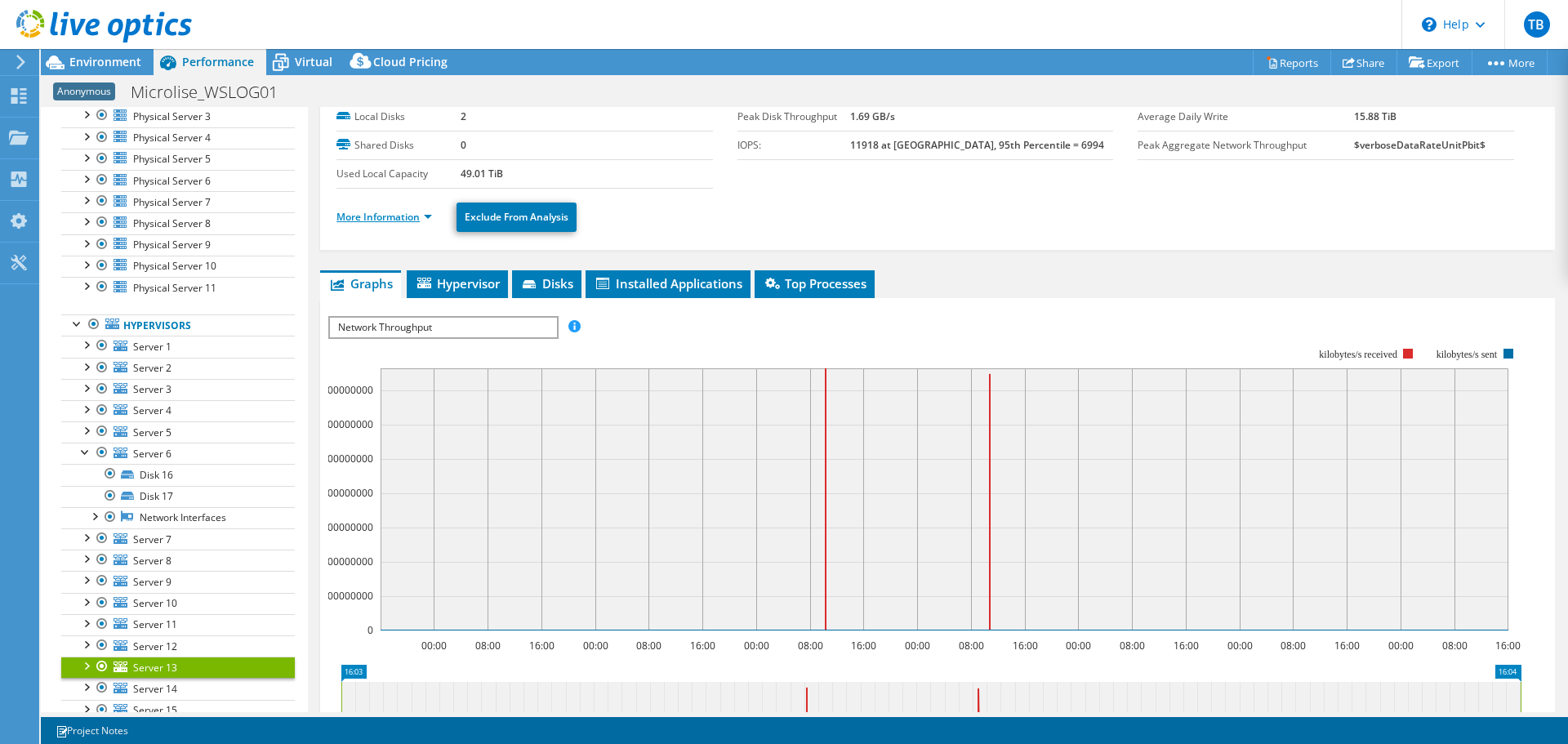
click at [392, 219] on link "More Information" at bounding box center [384, 216] width 96 height 14
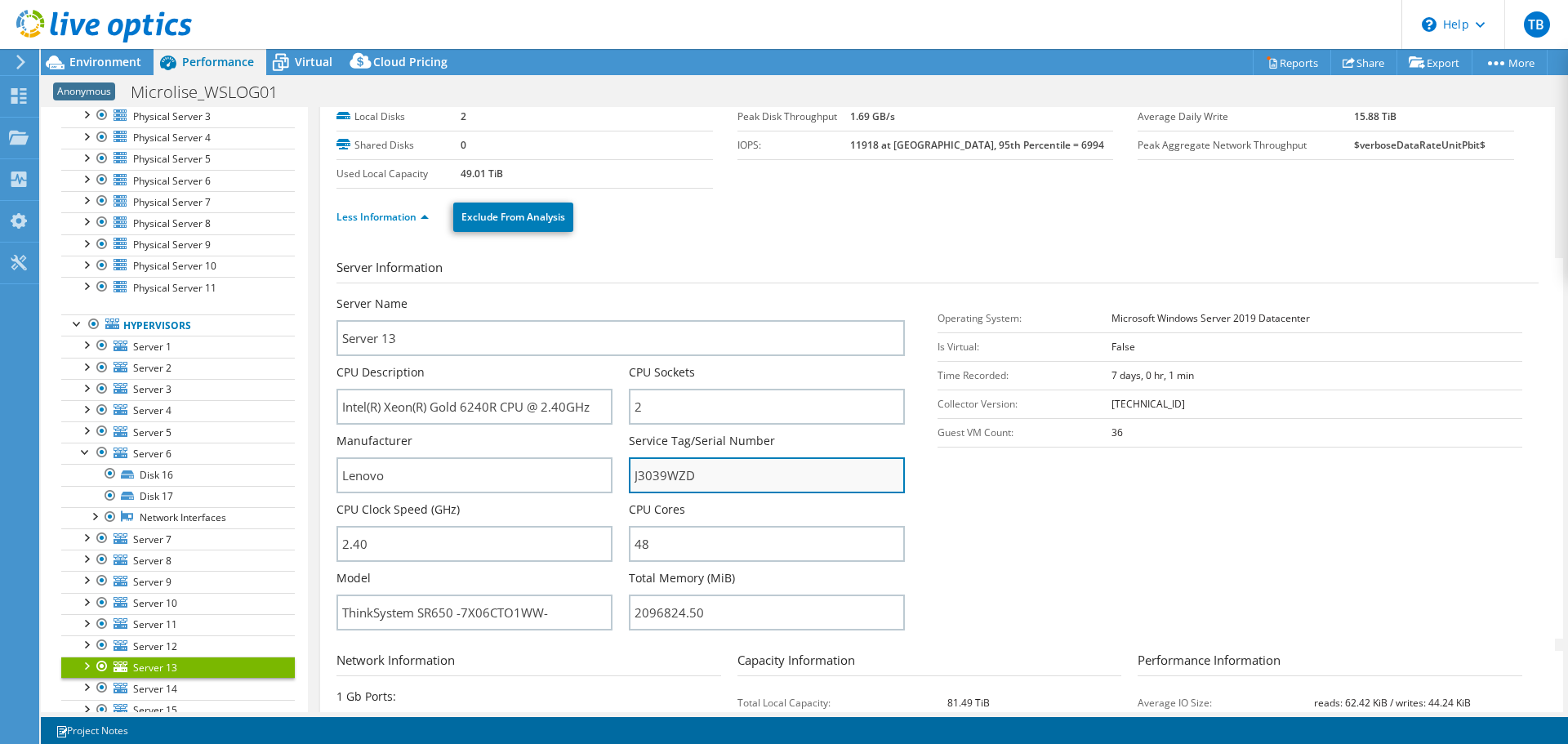
click at [672, 473] on input "J3039WZD" at bounding box center [766, 475] width 276 height 36
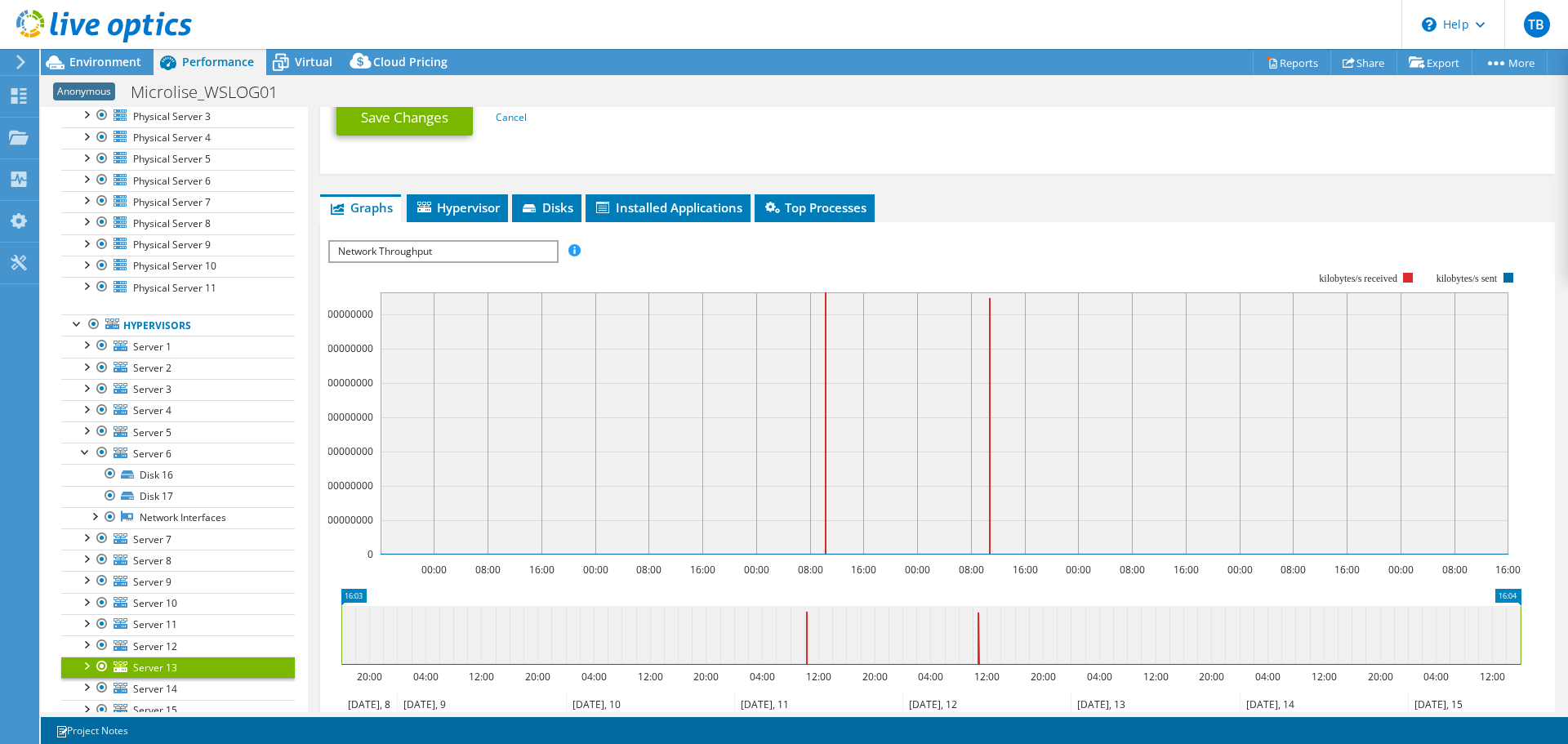
scroll to position [1097, 0]
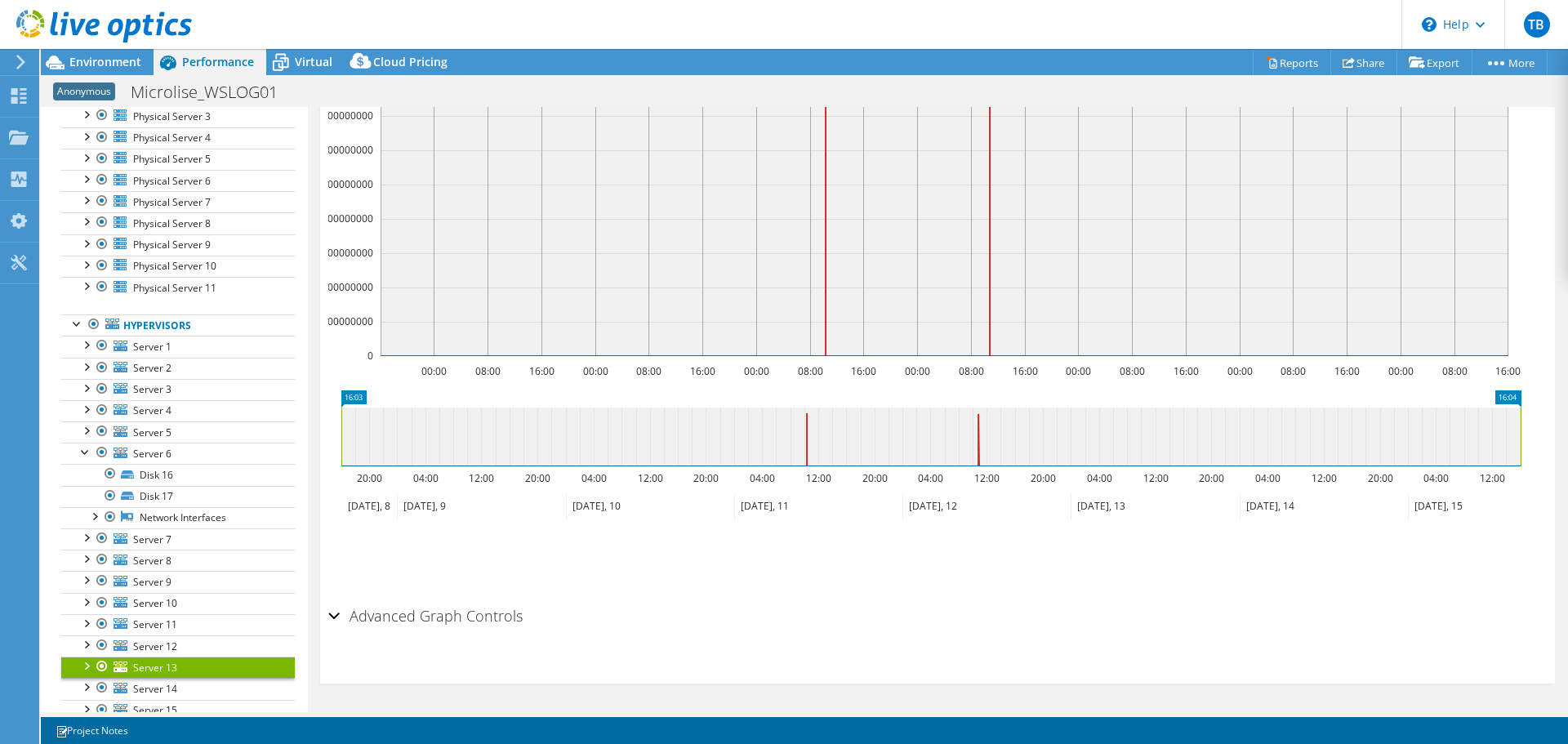
click at [334, 615] on div "Advanced Graph Controls" at bounding box center [937, 617] width 1219 height 35
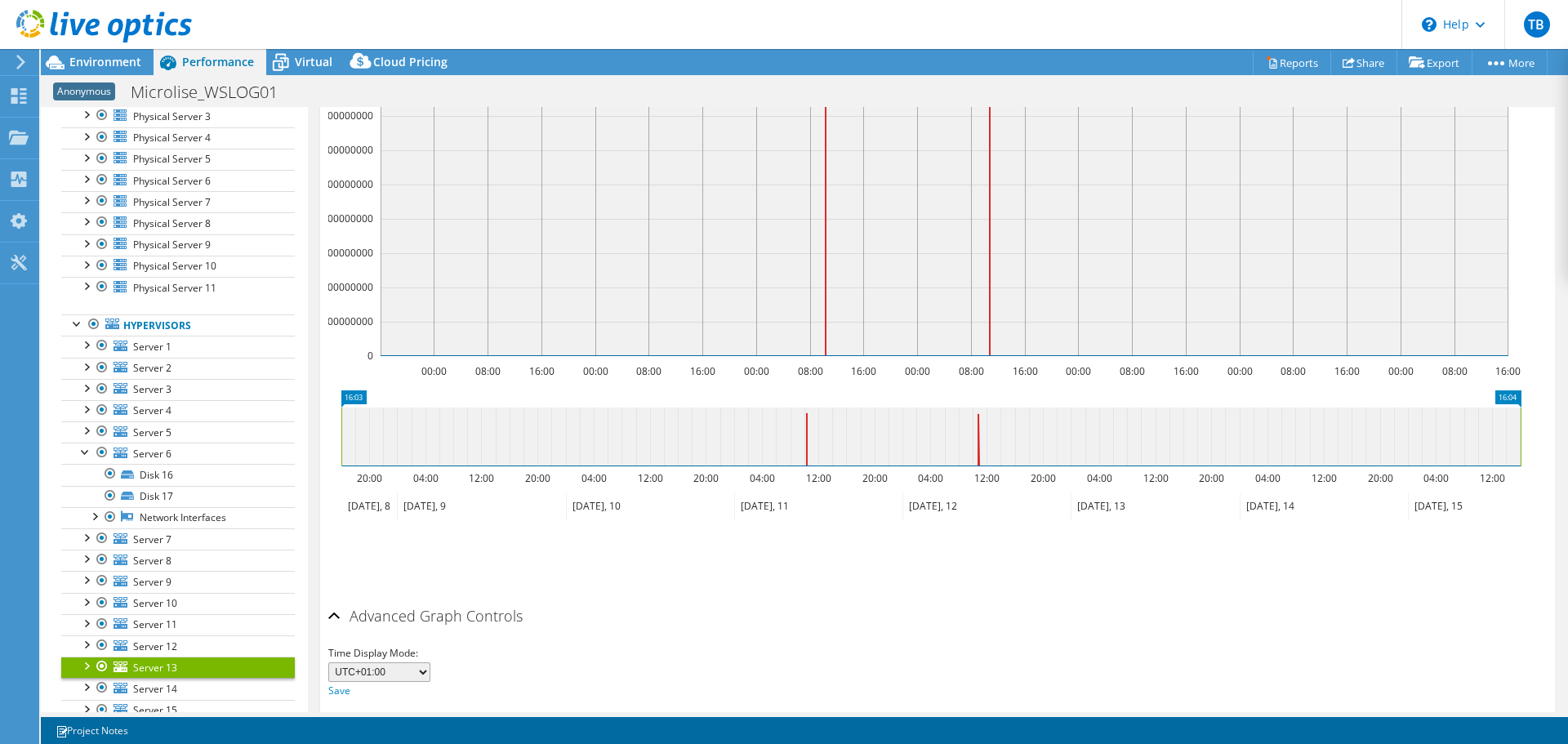
click at [334, 615] on div "Advanced Graph Controls" at bounding box center [937, 617] width 1219 height 35
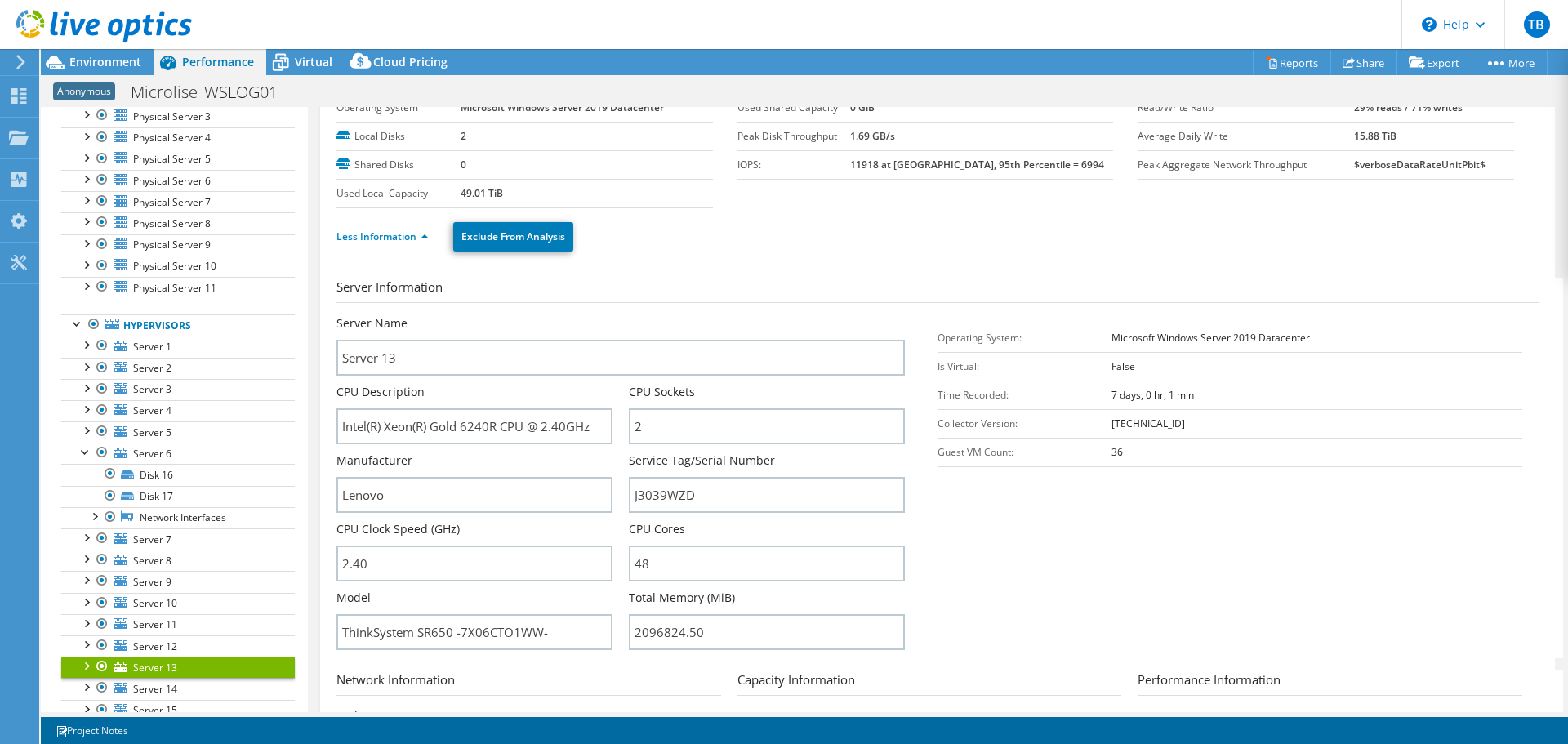
scroll to position [0, 0]
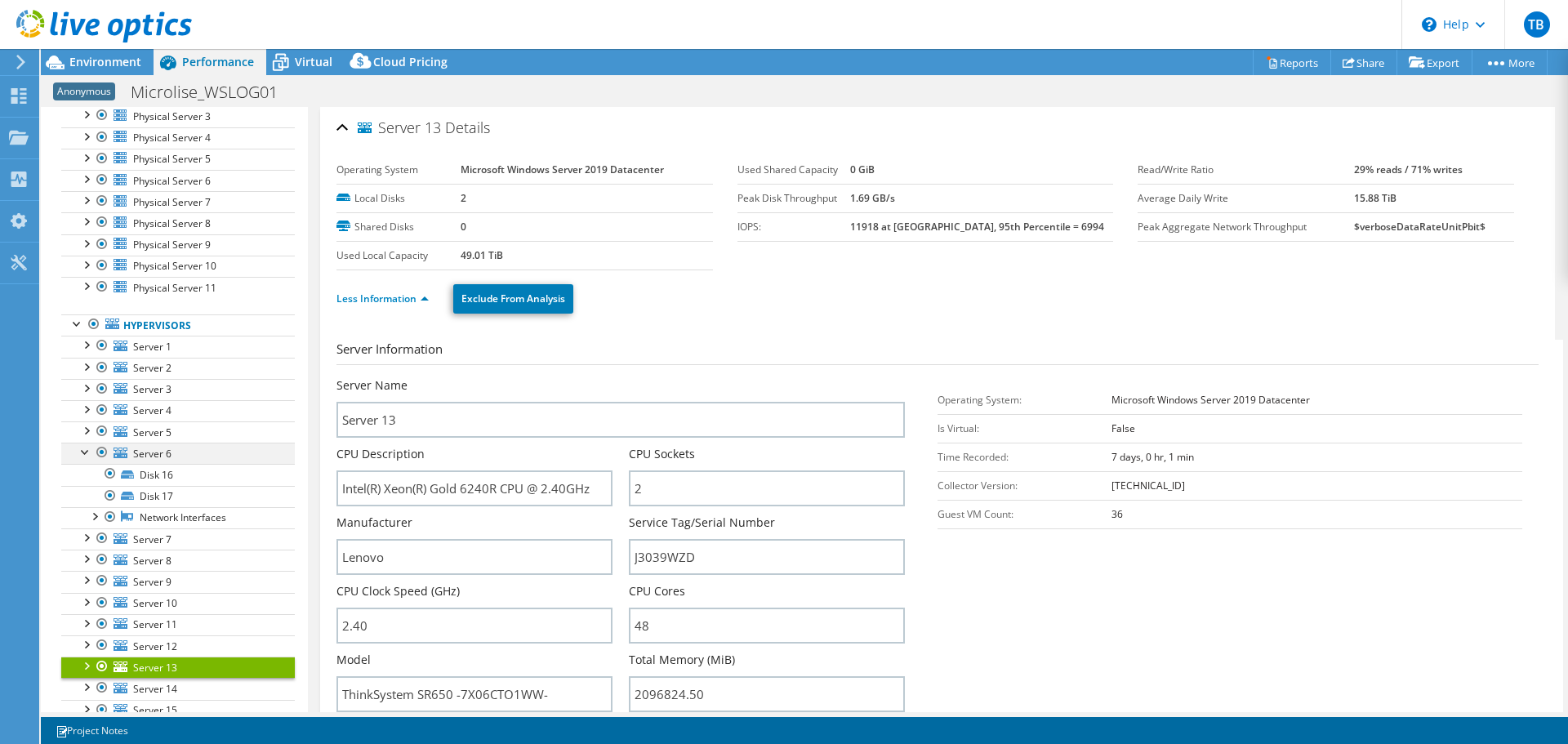
click at [86, 449] on div at bounding box center [85, 450] width 16 height 16
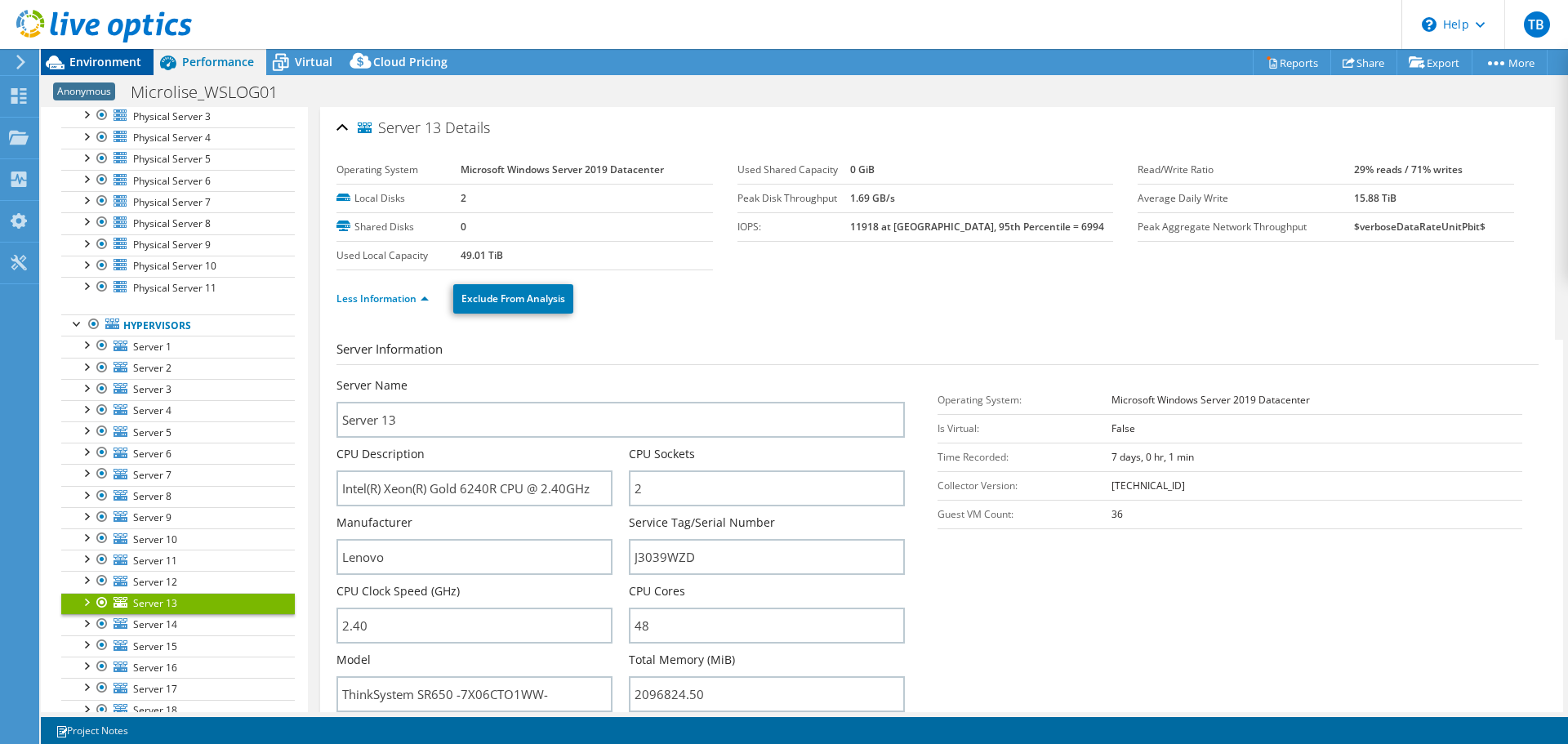
click at [105, 62] on span "Environment" at bounding box center [105, 62] width 72 height 16
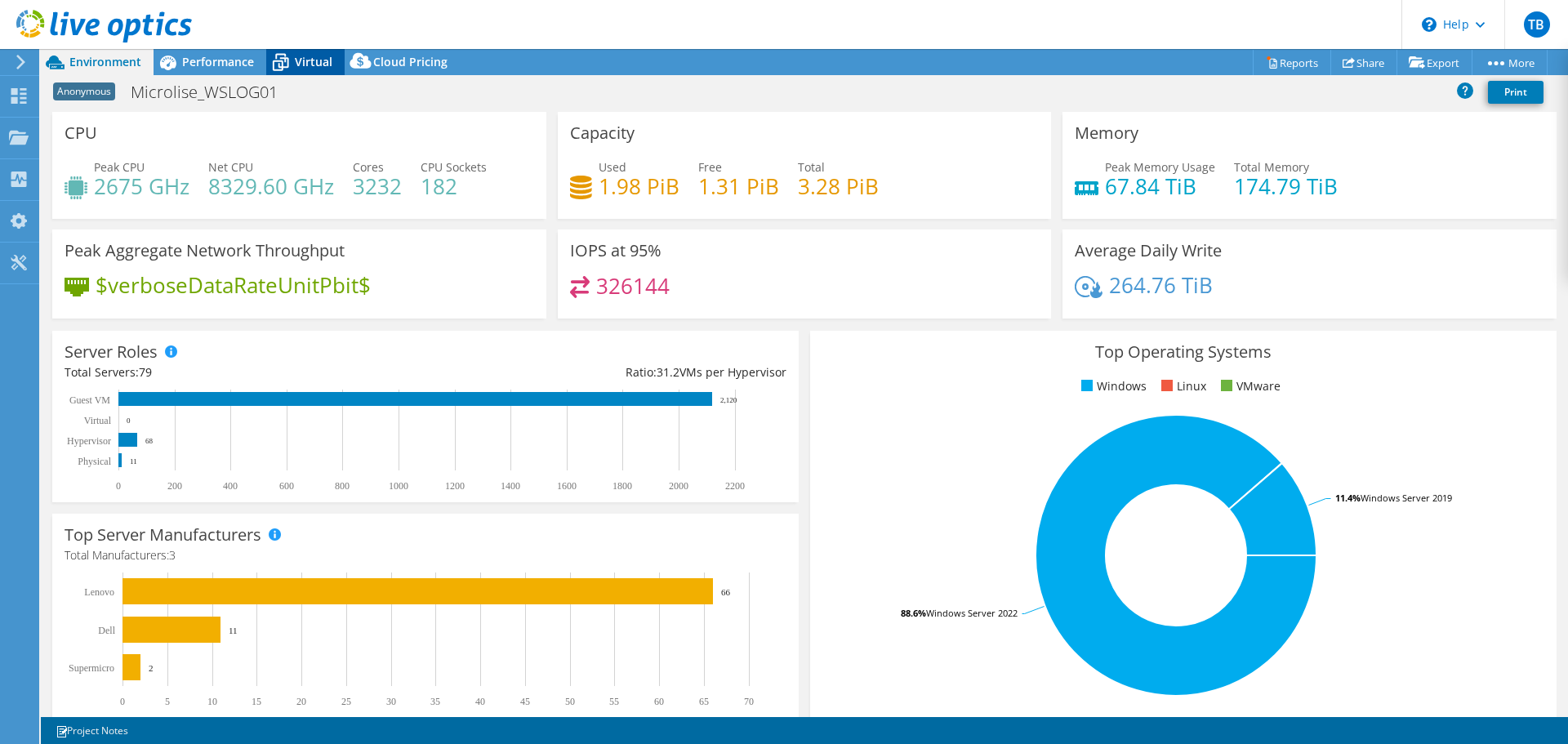
click at [282, 64] on icon at bounding box center [280, 64] width 16 height 13
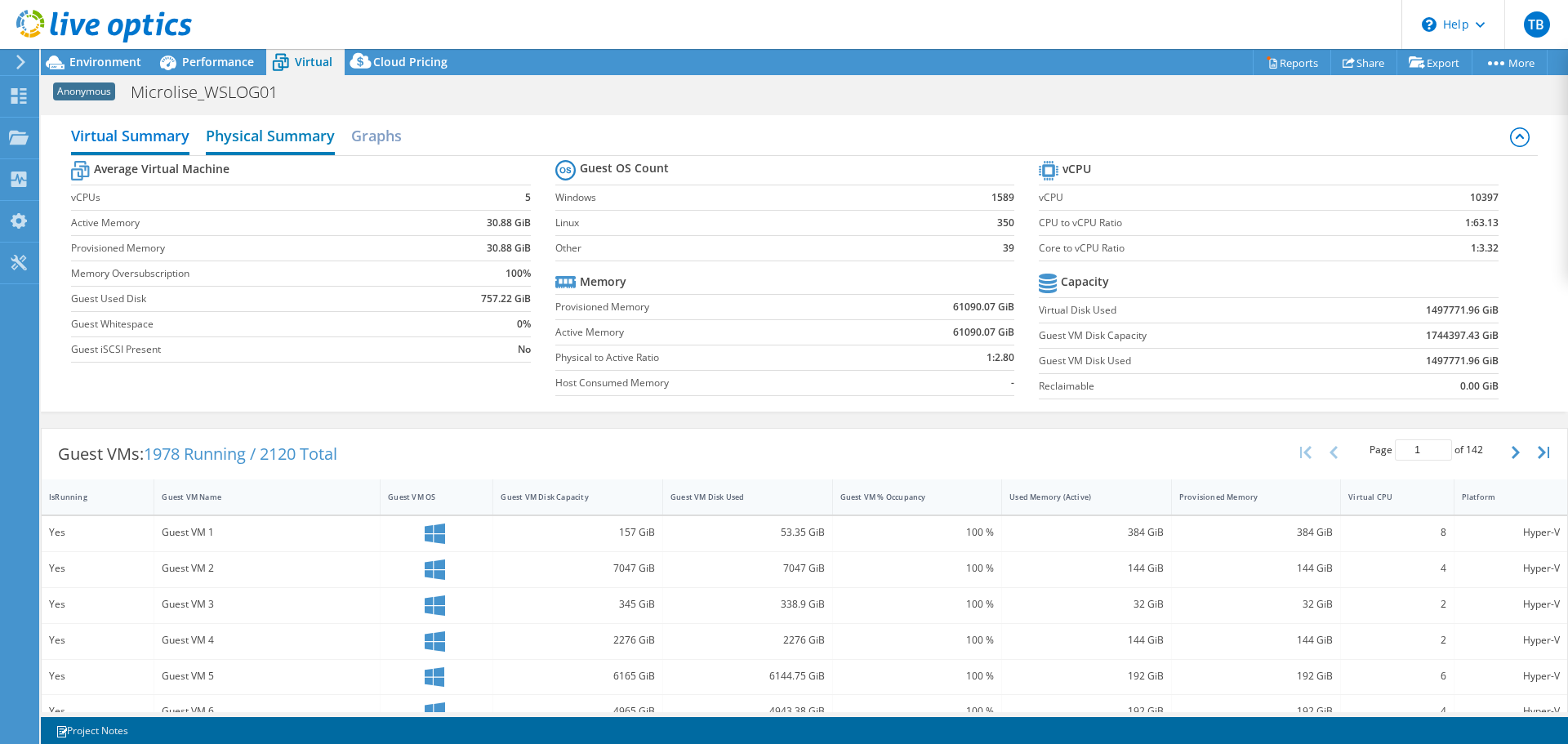
click at [303, 134] on h2 "Physical Summary" at bounding box center [271, 137] width 129 height 36
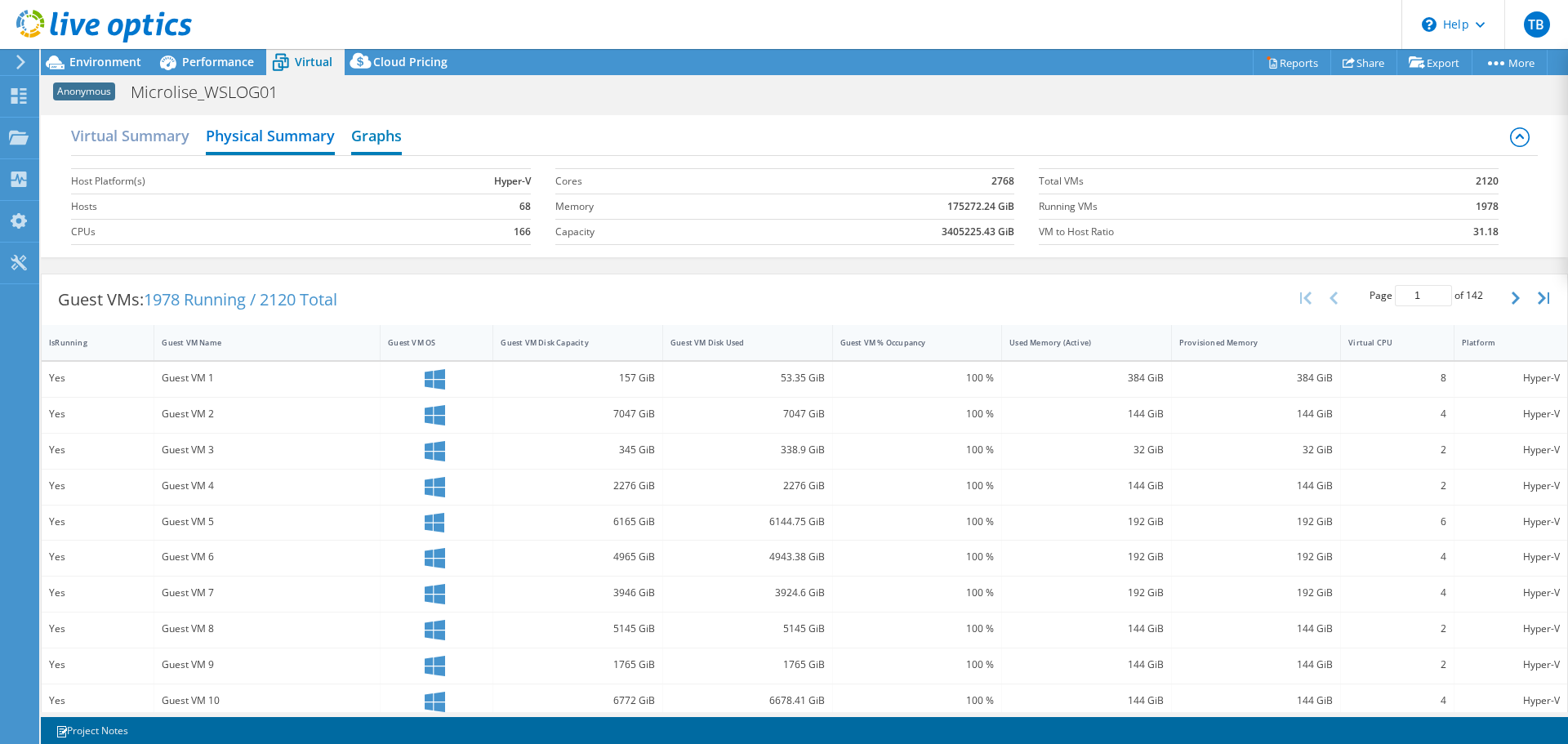
click at [377, 143] on h2 "Graphs" at bounding box center [377, 137] width 51 height 36
